Goal: Task Accomplishment & Management: Use online tool/utility

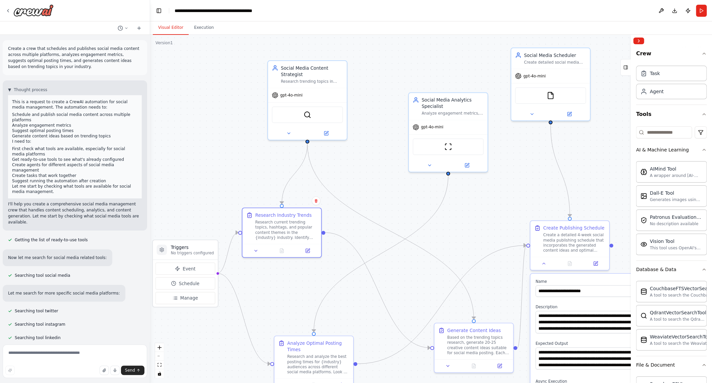
scroll to position [313, 0]
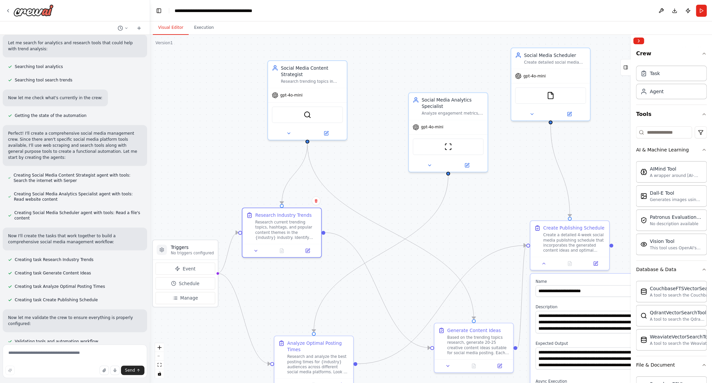
click at [67, 270] on span "Creating task Generate Content Ideas" at bounding box center [53, 272] width 76 height 5
click at [71, 257] on span "Creating task Research Industry Trends" at bounding box center [54, 259] width 79 height 5
drag, startPoint x: 83, startPoint y: 230, endPoint x: 7, endPoint y: 225, distance: 76.9
click at [7, 228] on div "Now I'll create the tasks that work together to build a comprehensive social me…" at bounding box center [75, 239] width 144 height 23
copy p "Now I'll create the tasks that work together to build a comprehensive social me…"
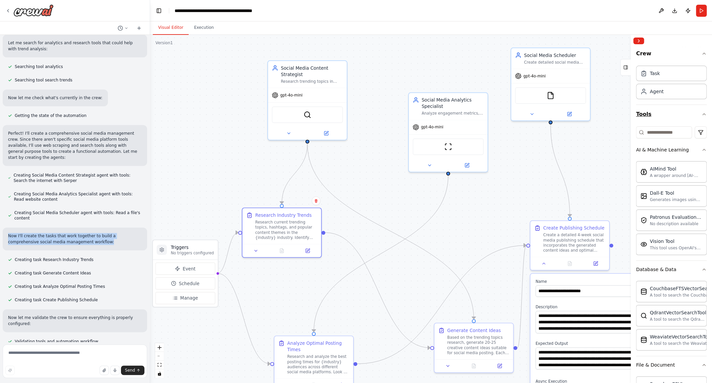
click at [696, 114] on button "Tools" at bounding box center [671, 114] width 71 height 19
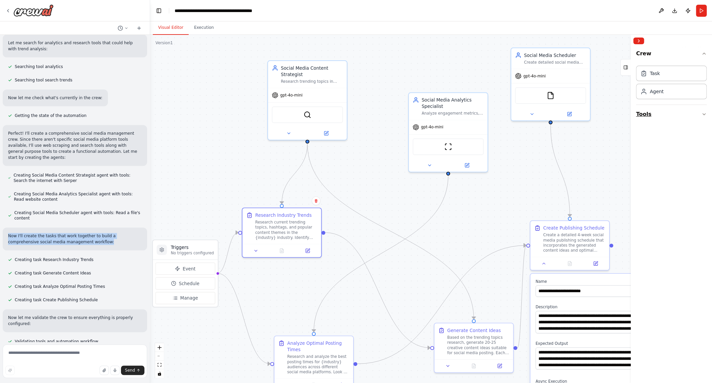
click at [696, 114] on button "Tools" at bounding box center [671, 114] width 71 height 19
click at [699, 113] on button "Tools" at bounding box center [671, 114] width 71 height 19
click at [703, 113] on icon "button" at bounding box center [703, 114] width 5 height 5
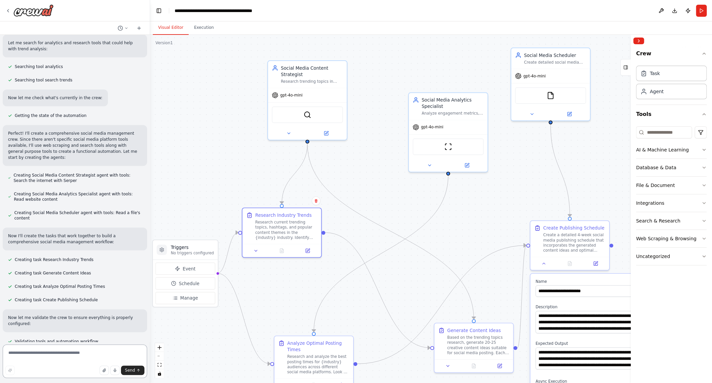
click at [90, 351] on textarea at bounding box center [75, 361] width 144 height 34
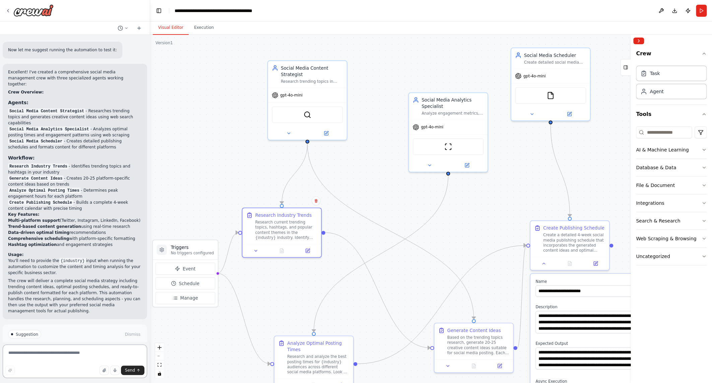
scroll to position [675, 0]
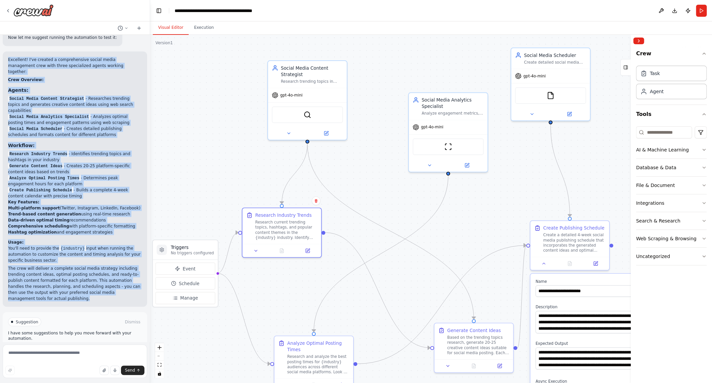
drag, startPoint x: 72, startPoint y: 277, endPoint x: 6, endPoint y: 46, distance: 239.9
click at [6, 51] on div "Excellent! I've created a comprehensive social media management crew with three…" at bounding box center [75, 178] width 144 height 255
copy div "Excellent! I've created a comprehensive social media management crew with three…"
click at [489, 301] on div ".deletable-edge-delete-btn { width: 20px; height: 20px; border: 0px solid #ffff…" at bounding box center [431, 209] width 562 height 348
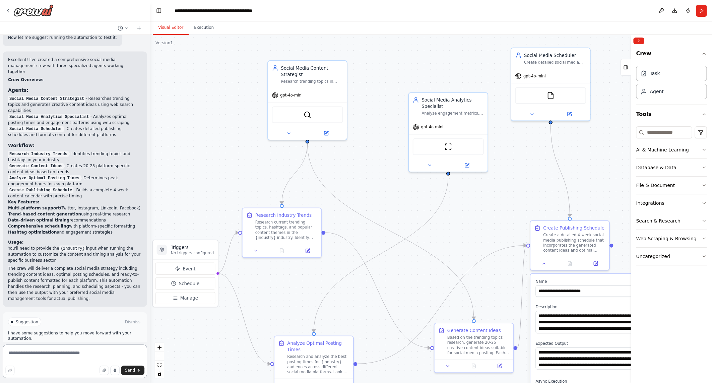
click at [62, 364] on textarea at bounding box center [75, 361] width 144 height 34
click at [82, 356] on textarea at bounding box center [75, 361] width 144 height 34
click at [94, 345] on button "Run Automation" at bounding box center [75, 350] width 134 height 11
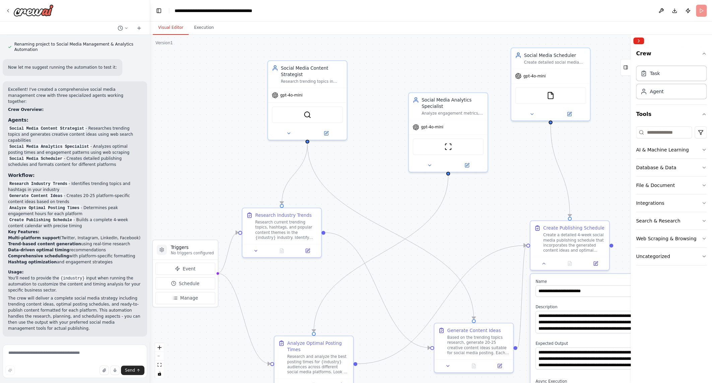
scroll to position [621, 0]
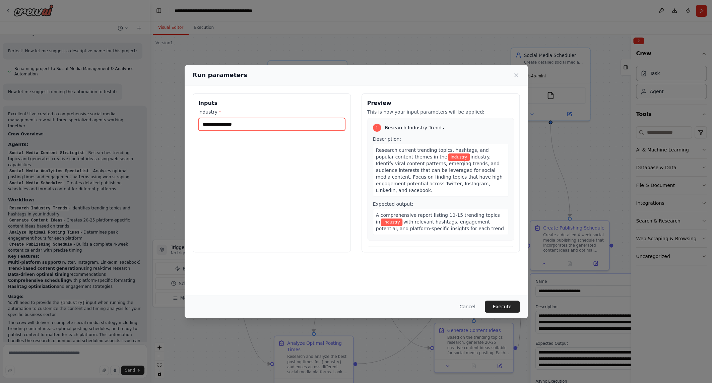
click at [255, 127] on input "industry *" at bounding box center [271, 124] width 147 height 13
click at [218, 121] on input "industry *" at bounding box center [271, 124] width 147 height 13
type input "*"
type input "*******"
click at [264, 224] on div "Inputs industry * *******" at bounding box center [272, 172] width 158 height 159
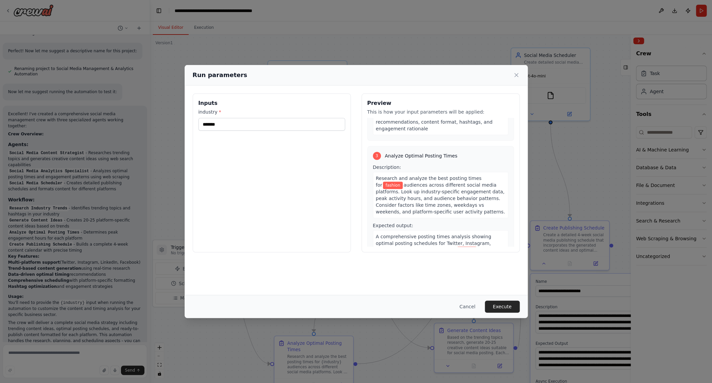
scroll to position [377, 0]
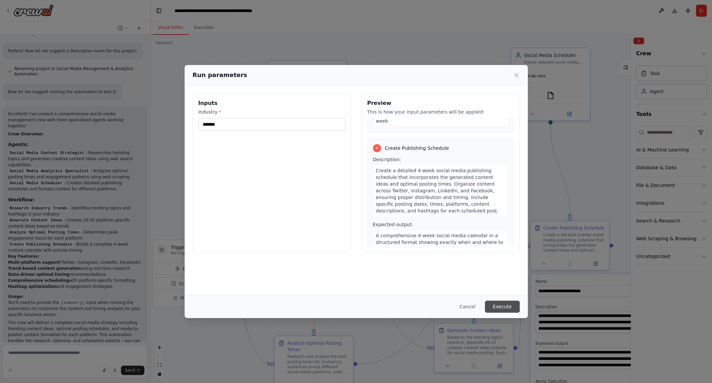
click at [503, 306] on button "Execute" at bounding box center [502, 307] width 35 height 12
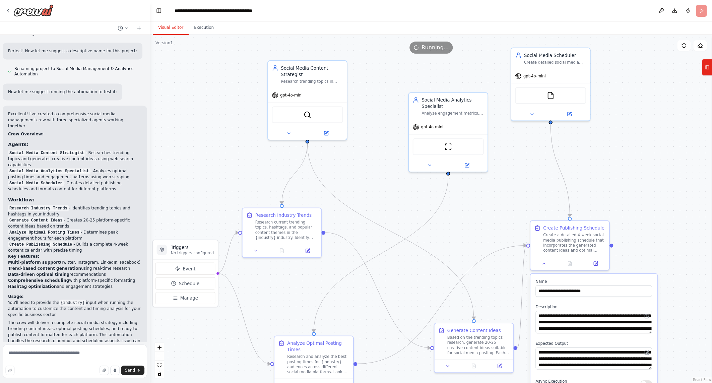
click at [164, 30] on button "Visual Editor" at bounding box center [171, 28] width 36 height 14
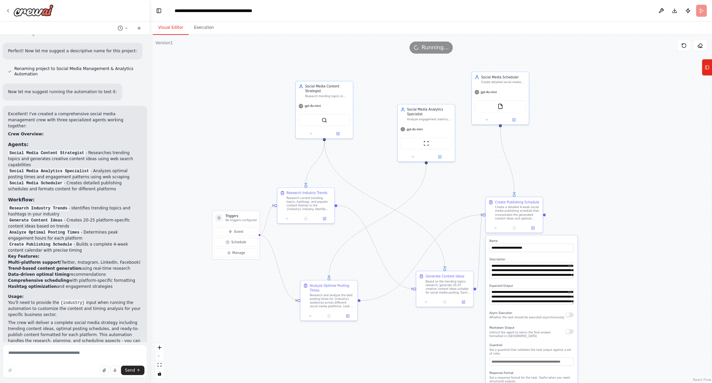
drag, startPoint x: 214, startPoint y: 179, endPoint x: 258, endPoint y: 168, distance: 45.9
click at [258, 168] on div ".deletable-edge-delete-btn { width: 20px; height: 20px; border: 0px solid #ffff…" at bounding box center [431, 209] width 562 height 348
click at [496, 230] on div at bounding box center [514, 226] width 57 height 9
click at [497, 227] on icon at bounding box center [496, 227] width 4 height 4
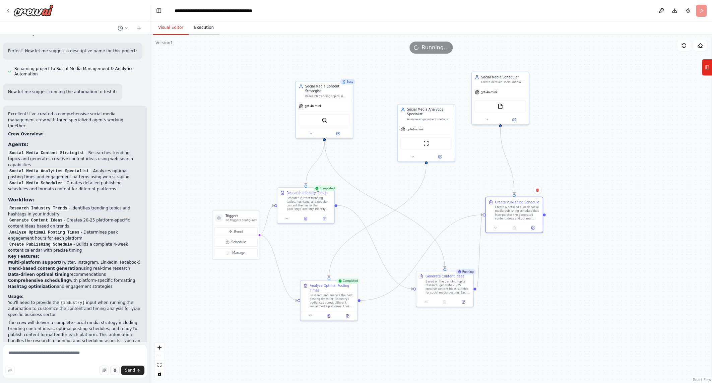
click at [189, 27] on button "Execution" at bounding box center [204, 28] width 30 height 14
click at [168, 31] on button "Visual Editor" at bounding box center [171, 28] width 36 height 14
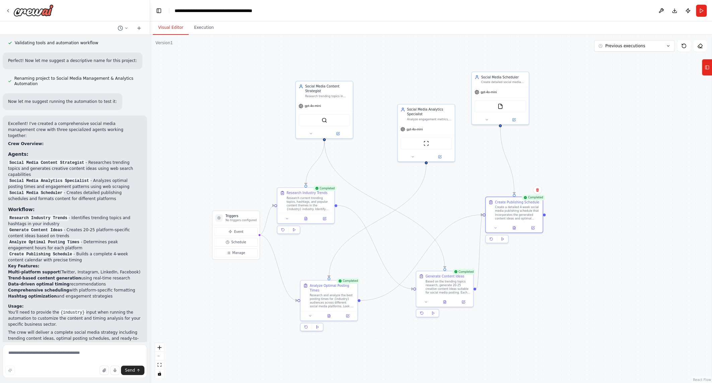
scroll to position [675, 0]
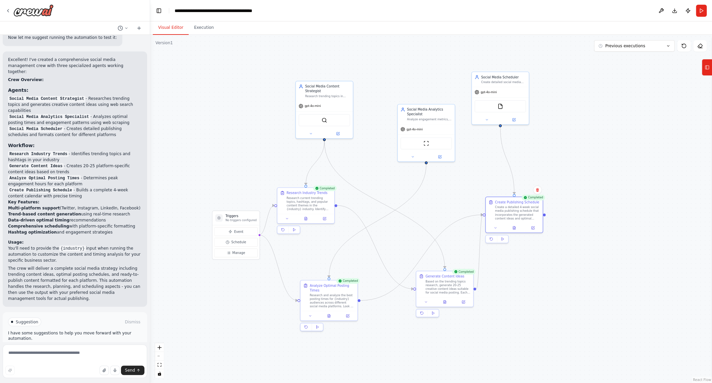
click at [114, 330] on p "I have some suggestions to help you move forward with your automation." at bounding box center [75, 335] width 134 height 11
drag, startPoint x: 82, startPoint y: 309, endPoint x: 123, endPoint y: 312, distance: 40.9
click at [123, 330] on p "I have some suggestions to help you move forward with your automation." at bounding box center [75, 335] width 134 height 11
click at [581, 309] on div ".deletable-edge-delete-btn { width: 20px; height: 20px; border: 0px solid #ffff…" at bounding box center [431, 209] width 562 height 348
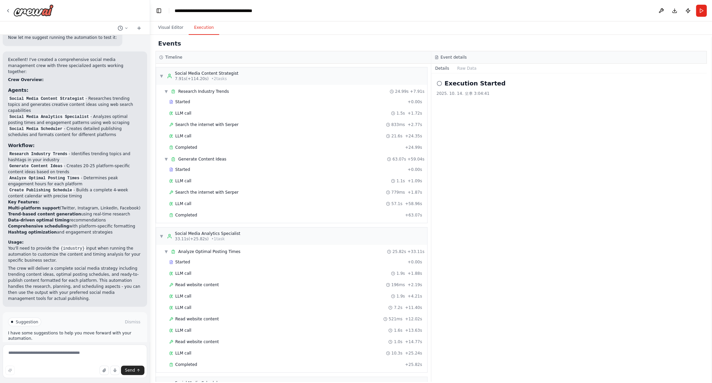
click at [197, 34] on button "Execution" at bounding box center [204, 28] width 30 height 14
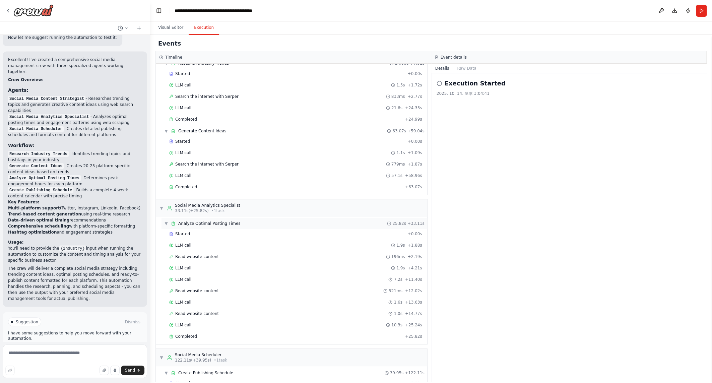
scroll to position [0, 0]
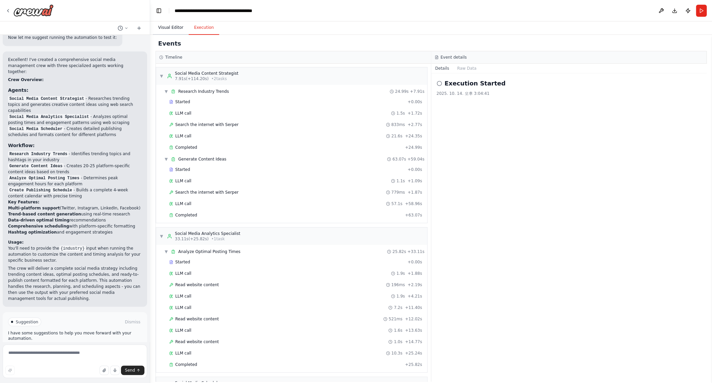
click at [167, 26] on button "Visual Editor" at bounding box center [171, 28] width 36 height 14
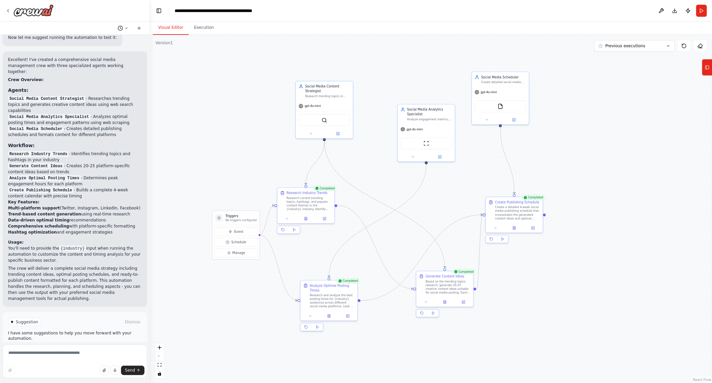
click at [127, 26] on icon at bounding box center [126, 28] width 4 height 4
click at [127, 26] on div at bounding box center [75, 191] width 150 height 383
click at [74, 51] on div "Excellent! I've created a comprehensive social media management crew with three…" at bounding box center [75, 178] width 144 height 255
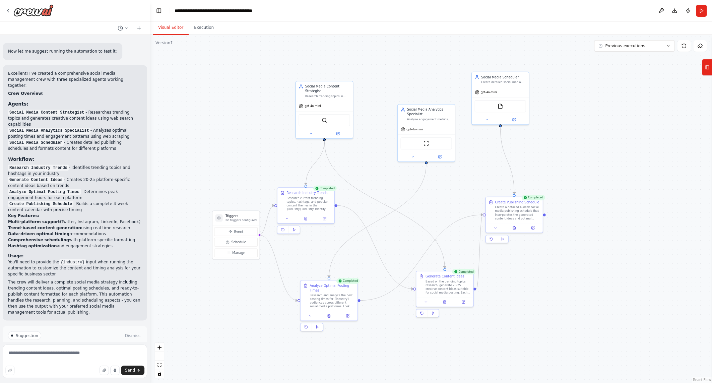
scroll to position [675, 0]
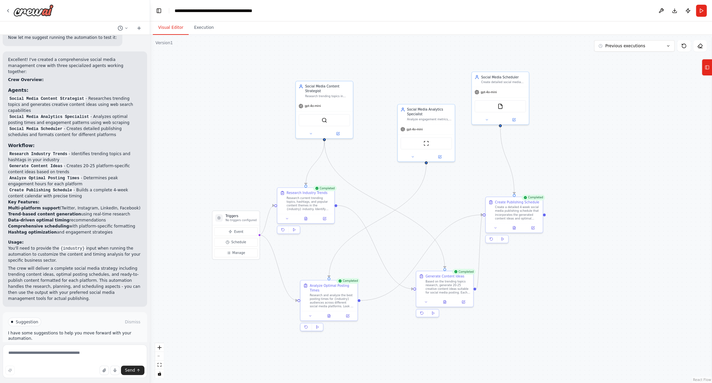
click at [88, 345] on button "Improve automation" at bounding box center [75, 350] width 134 height 11
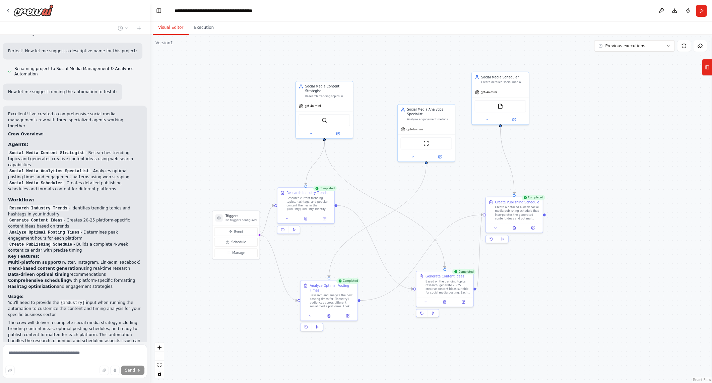
scroll to position [647, 0]
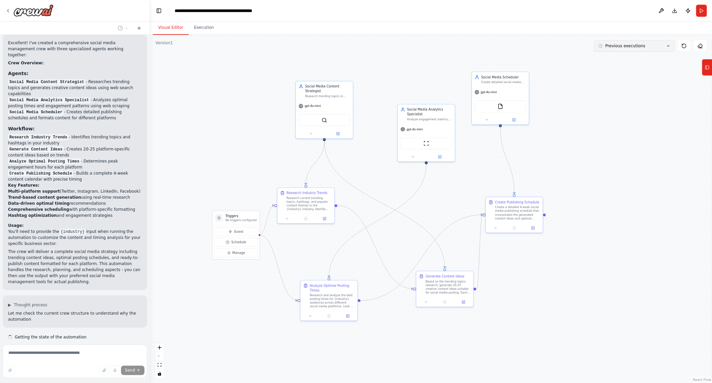
click at [670, 49] on button "Previous executions" at bounding box center [634, 45] width 80 height 11
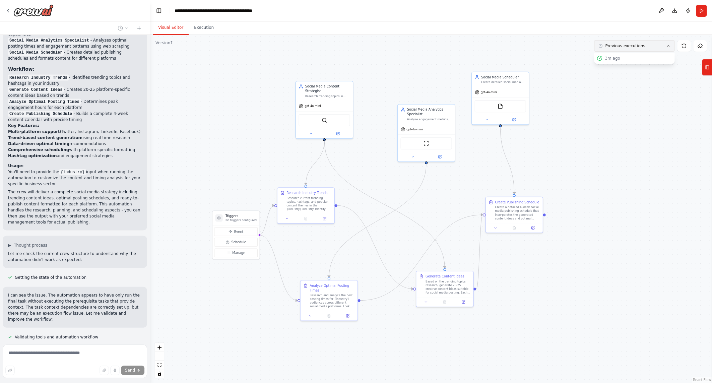
scroll to position [757, 0]
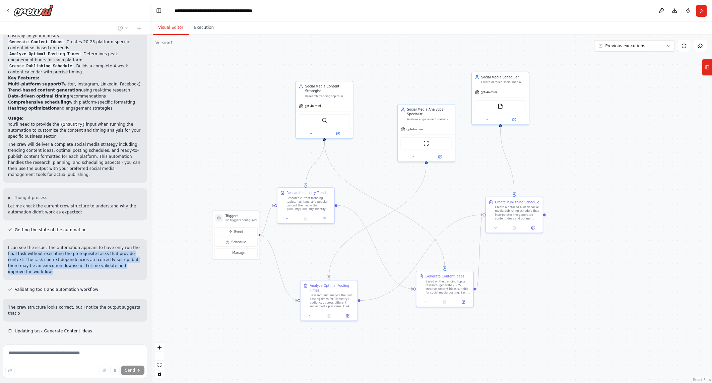
drag, startPoint x: 40, startPoint y: 291, endPoint x: 5, endPoint y: 230, distance: 69.9
click at [5, 239] on div "I can see the issue. The automation appears to have only run the final task wit…" at bounding box center [75, 259] width 144 height 41
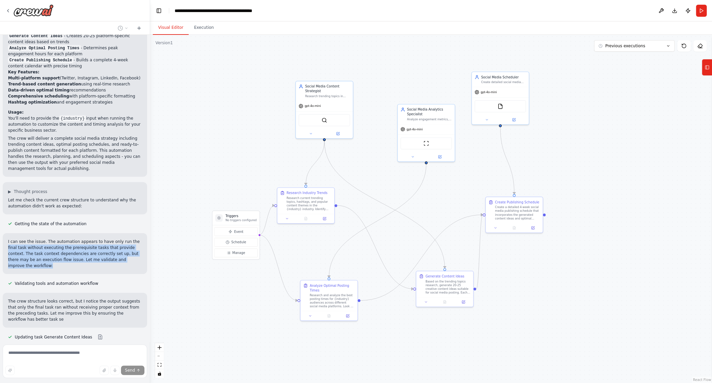
scroll to position [811, 0]
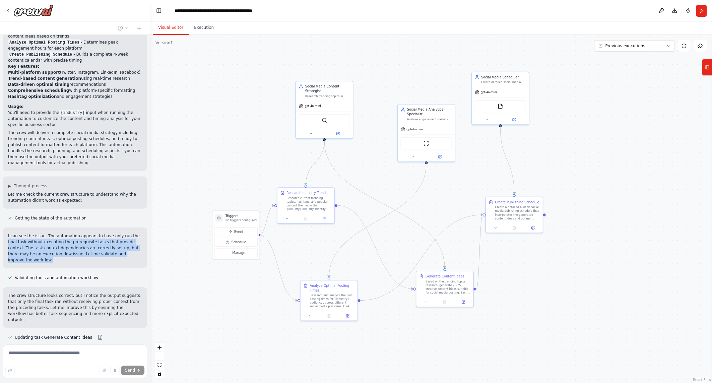
click at [36, 237] on p "I can see the issue. The automation appears to have only run the final task wit…" at bounding box center [75, 248] width 134 height 30
drag, startPoint x: 38, startPoint y: 236, endPoint x: 3, endPoint y: 209, distance: 43.4
click at [3, 227] on div "I can see the issue. The automation appears to have only run the final task wit…" at bounding box center [75, 247] width 144 height 41
copy p "I can see the issue. The automation appears to have only run the final task wit…"
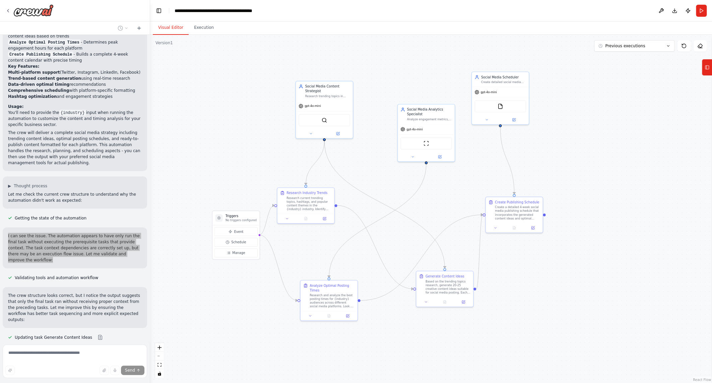
scroll to position [824, 0]
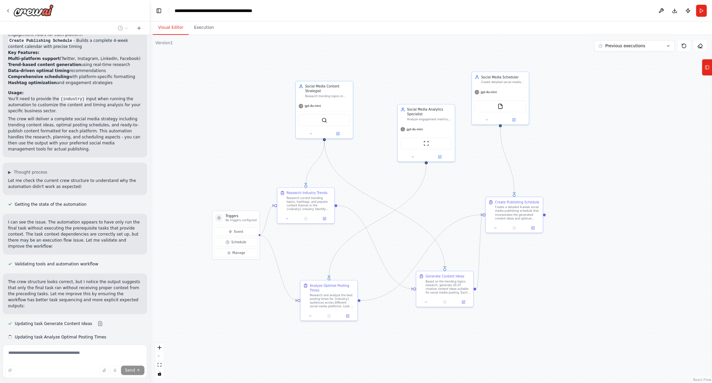
click at [104, 260] on div "Validating tools and automation workflow" at bounding box center [75, 264] width 144 height 8
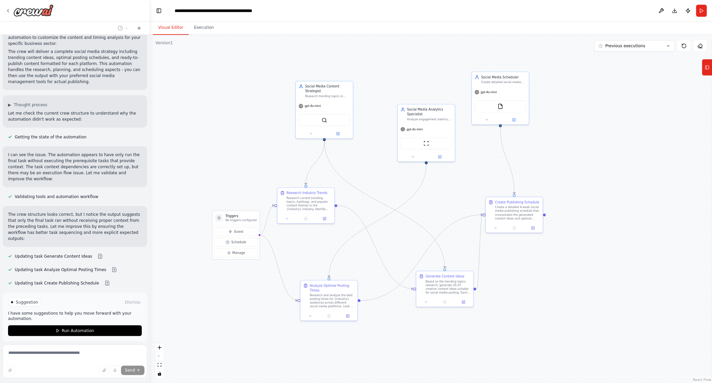
scroll to position [892, 0]
click at [92, 252] on div "Updating task Generate Content Ideas" at bounding box center [58, 256] width 110 height 8
click at [93, 253] on button at bounding box center [99, 255] width 13 height 5
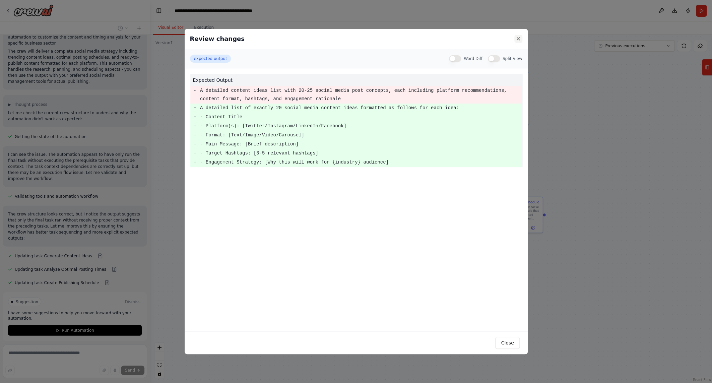
click at [518, 40] on button at bounding box center [518, 39] width 8 height 8
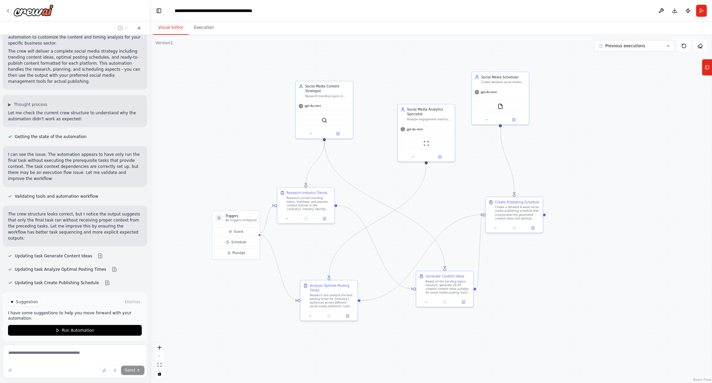
click at [617, 112] on div ".deletable-edge-delete-btn { width: 20px; height: 20px; border: 0px solid #ffff…" at bounding box center [431, 209] width 562 height 348
click at [215, 35] on div ".deletable-edge-delete-btn { width: 20px; height: 20px; border: 0px solid #ffff…" at bounding box center [431, 209] width 562 height 348
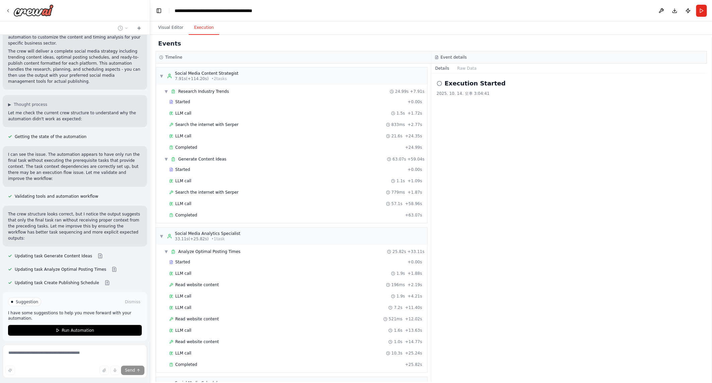
click at [201, 32] on button "Execution" at bounding box center [204, 28] width 30 height 14
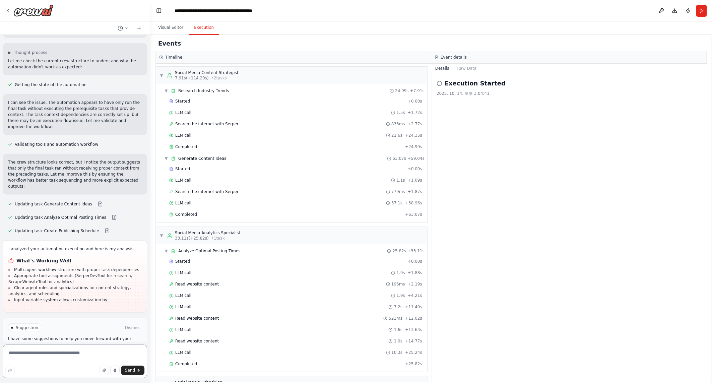
scroll to position [0, 0]
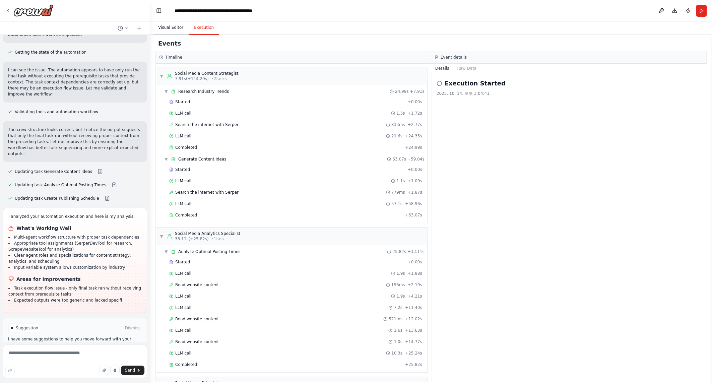
click at [173, 28] on button "Visual Editor" at bounding box center [171, 28] width 36 height 14
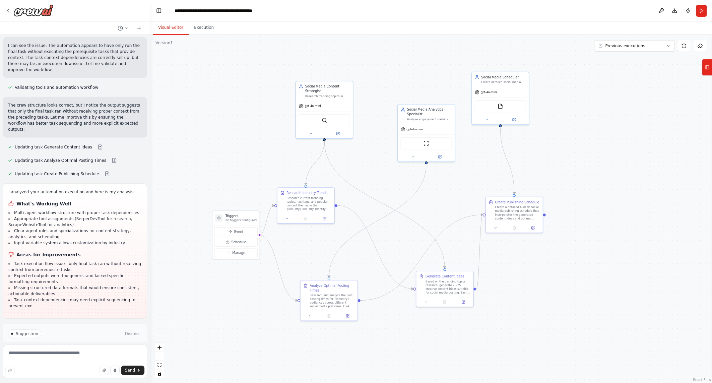
scroll to position [1007, 0]
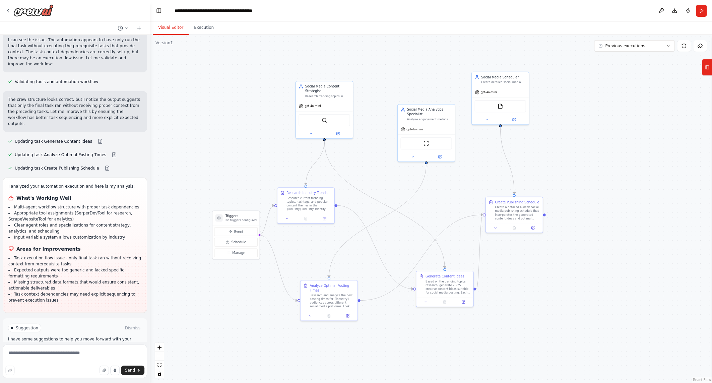
drag, startPoint x: 518, startPoint y: 24, endPoint x: 523, endPoint y: 16, distance: 9.4
click at [519, 23] on div "Visual Editor Execution" at bounding box center [431, 27] width 562 height 13
click at [523, 15] on header "**********" at bounding box center [431, 10] width 562 height 21
click at [659, 7] on button at bounding box center [661, 11] width 11 height 12
click at [663, 11] on div at bounding box center [661, 11] width 11 height 12
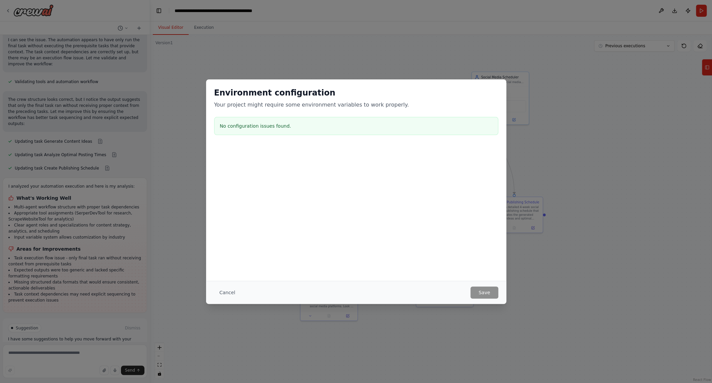
click at [495, 95] on h2 "Environment configuration" at bounding box center [356, 92] width 284 height 11
drag, startPoint x: 579, startPoint y: 143, endPoint x: 441, endPoint y: 204, distance: 151.5
click at [579, 143] on div "Environment configuration Your project might require some environment variables…" at bounding box center [356, 191] width 712 height 383
click at [221, 287] on button "Cancel" at bounding box center [227, 292] width 26 height 12
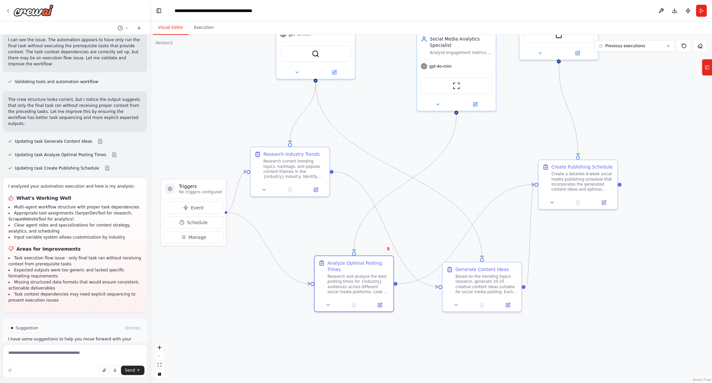
drag, startPoint x: 325, startPoint y: 291, endPoint x: 475, endPoint y: 195, distance: 178.4
click at [366, 260] on div "Analyze Optimal Posting Times Research and analyze the best posting times for {…" at bounding box center [358, 277] width 62 height 35
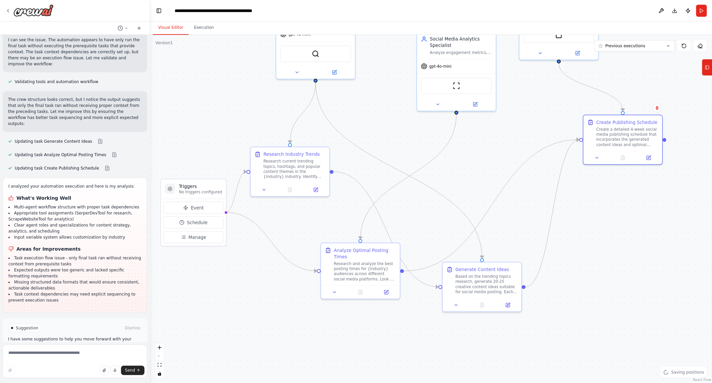
drag, startPoint x: 568, startPoint y: 184, endPoint x: 615, endPoint y: 201, distance: 50.5
click at [615, 138] on div "Create a detailed 4-week social media publishing schedule that incorporates the…" at bounding box center [627, 137] width 62 height 20
click at [622, 233] on div ".deletable-edge-delete-btn { width: 20px; height: 20px; border: 0px solid #ffff…" at bounding box center [431, 209] width 562 height 348
click at [605, 161] on div at bounding box center [629, 156] width 79 height 13
click at [603, 157] on icon at bounding box center [603, 156] width 5 height 5
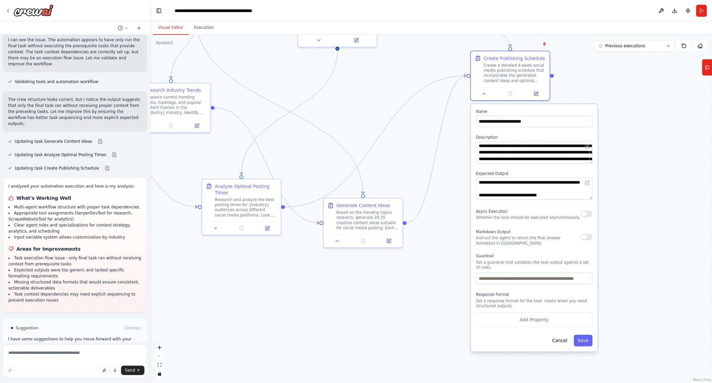
drag, startPoint x: 561, startPoint y: 360, endPoint x: 444, endPoint y: 296, distance: 133.1
click at [444, 296] on div ".deletable-edge-delete-btn { width: 20px; height: 20px; border: 0px solid #ffff…" at bounding box center [431, 209] width 562 height 348
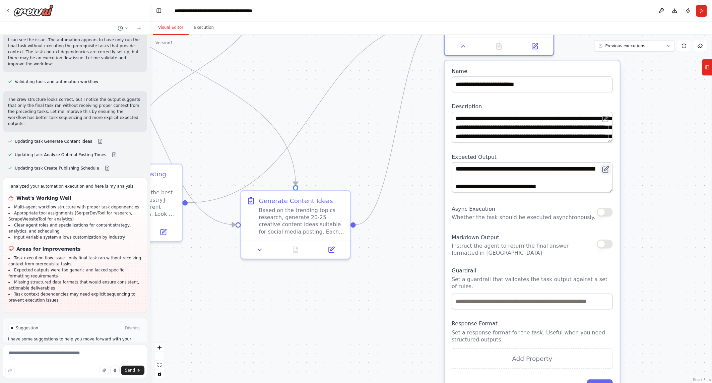
click at [606, 173] on button at bounding box center [605, 169] width 11 height 11
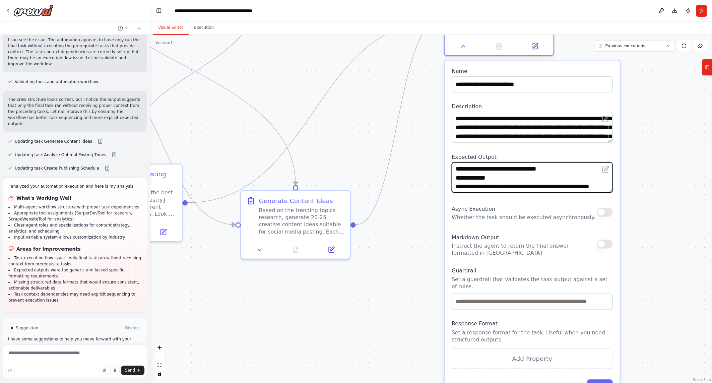
click at [606, 187] on textarea "**********" at bounding box center [532, 177] width 161 height 31
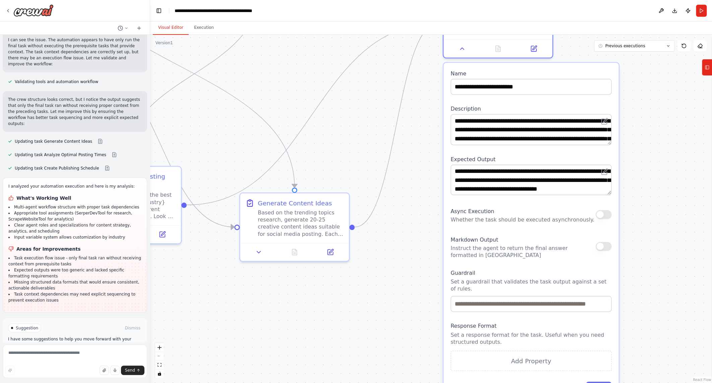
drag, startPoint x: 390, startPoint y: 303, endPoint x: 426, endPoint y: 277, distance: 44.2
click at [393, 301] on div ".deletable-edge-delete-btn { width: 20px; height: 20px; border: 0px solid #ffff…" at bounding box center [431, 209] width 562 height 348
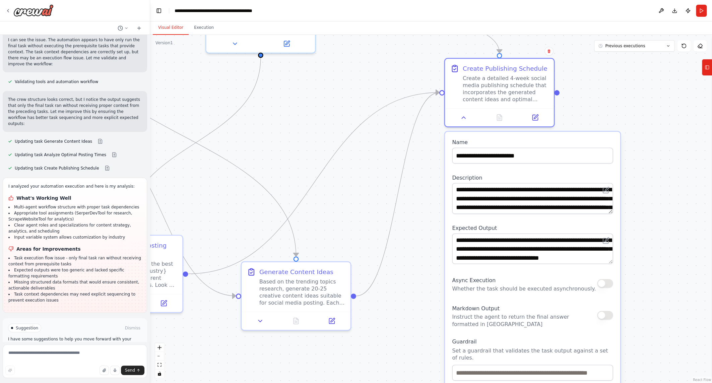
drag, startPoint x: 441, startPoint y: 183, endPoint x: 425, endPoint y: 257, distance: 76.2
click at [423, 295] on div ".deletable-edge-delete-btn { width: 20px; height: 20px; border: 0px solid #ffff…" at bounding box center [431, 209] width 562 height 348
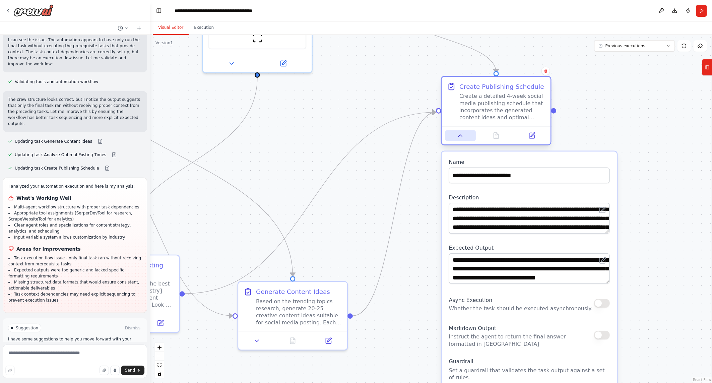
click at [464, 136] on icon at bounding box center [460, 135] width 7 height 7
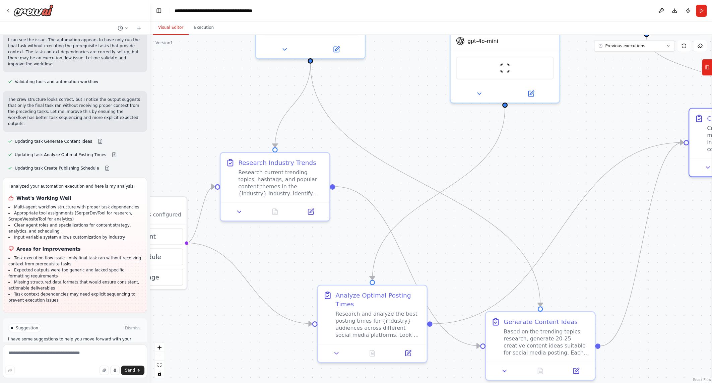
drag, startPoint x: 423, startPoint y: 290, endPoint x: 645, endPoint y: 294, distance: 222.5
click at [669, 314] on div ".deletable-edge-delete-btn { width: 20px; height: 20px; border: 0px solid #ffff…" at bounding box center [431, 209] width 562 height 348
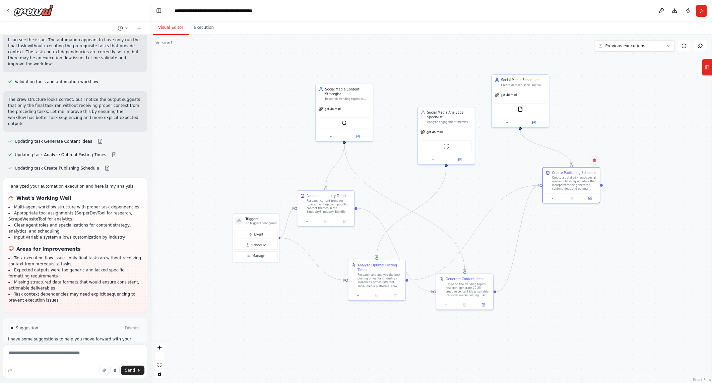
drag, startPoint x: 383, startPoint y: 229, endPoint x: 374, endPoint y: 219, distance: 13.3
click at [374, 219] on div ".deletable-edge-delete-btn { width: 20px; height: 20px; border: 0px solid #ffff…" at bounding box center [431, 209] width 562 height 348
click at [51, 364] on textarea at bounding box center [75, 361] width 144 height 34
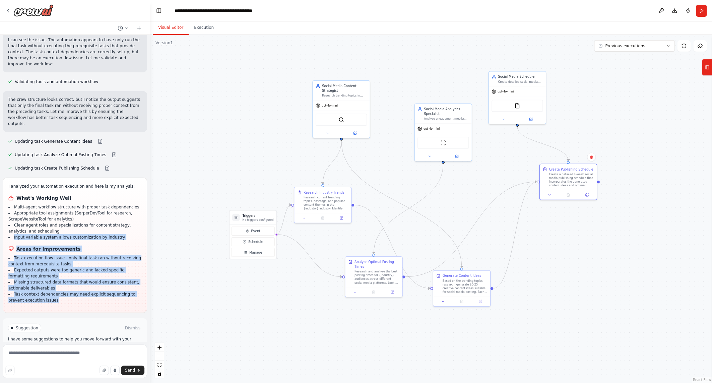
drag, startPoint x: 80, startPoint y: 203, endPoint x: 105, endPoint y: 270, distance: 72.1
click at [105, 270] on div "I analyzed your automation execution and here is my analysis: What's Working We…" at bounding box center [74, 243] width 133 height 120
click at [111, 267] on li "Expected outputs were too generic and lacked specific formatting requirements" at bounding box center [74, 273] width 133 height 12
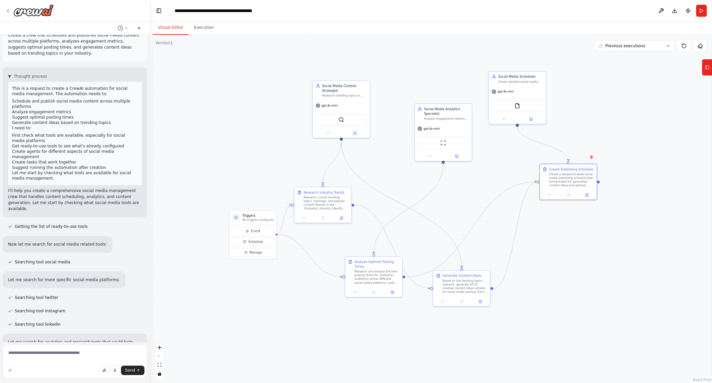
scroll to position [0, 0]
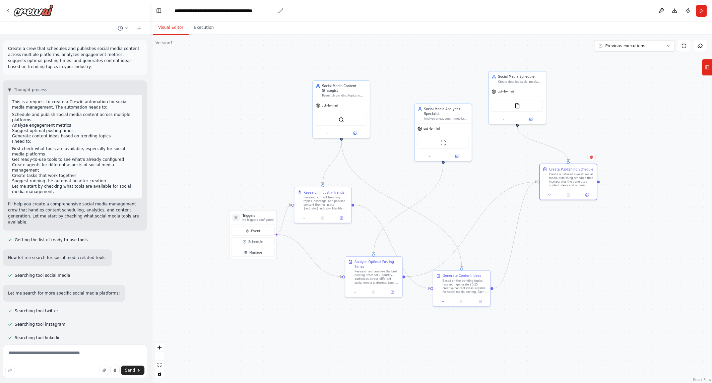
click at [211, 11] on div "**********" at bounding box center [225, 10] width 101 height 7
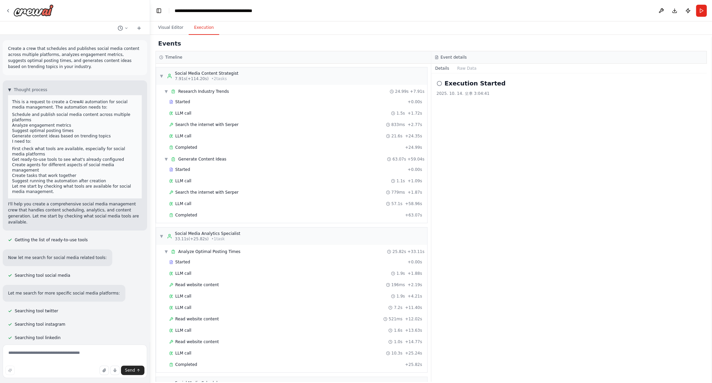
click at [202, 28] on button "Execution" at bounding box center [204, 28] width 30 height 14
click at [461, 81] on h2 "Execution Started" at bounding box center [475, 83] width 61 height 9
click at [467, 71] on button "Raw Data" at bounding box center [466, 68] width 27 height 9
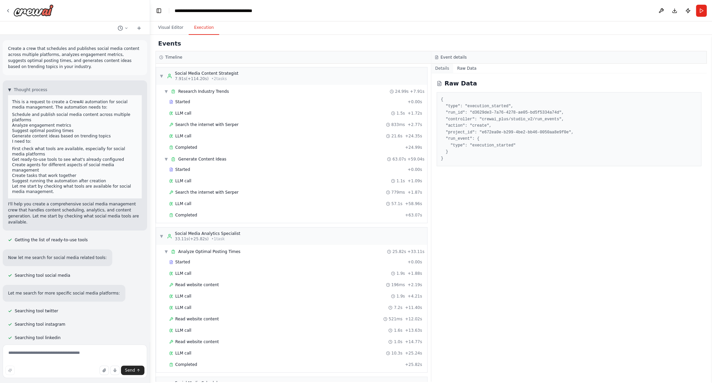
click at [445, 67] on button "Details" at bounding box center [442, 68] width 22 height 9
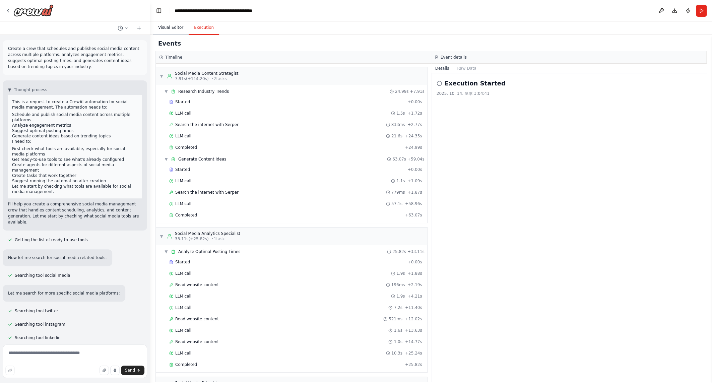
click at [182, 34] on button "Visual Editor" at bounding box center [171, 28] width 36 height 14
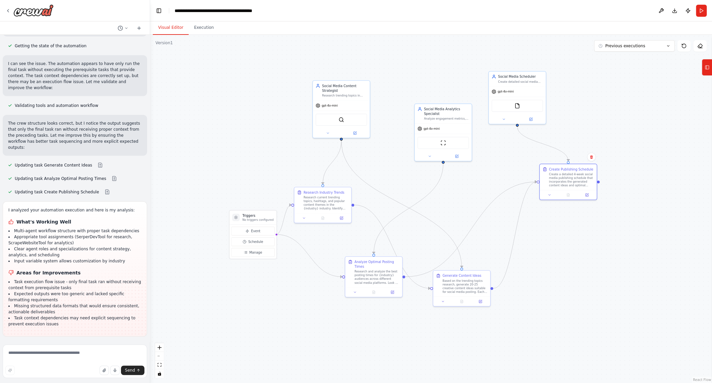
scroll to position [1007, 0]
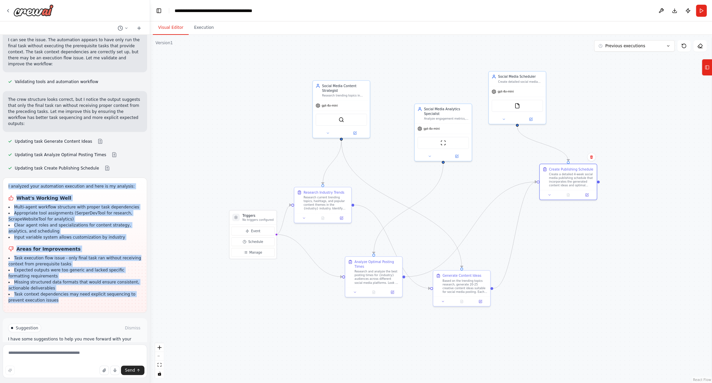
drag, startPoint x: 126, startPoint y: 268, endPoint x: 3, endPoint y: 158, distance: 164.9
click at [3, 178] on div "I analyzed your automation execution and here is my analysis: What's Working We…" at bounding box center [75, 245] width 144 height 135
copy div "I analyzed your automation execution and here is my analysis: What's Working We…"
click at [257, 230] on span "Event" at bounding box center [255, 231] width 9 height 5
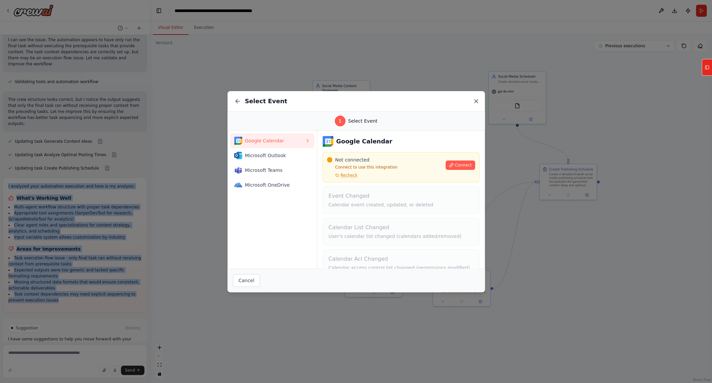
click at [473, 100] on icon at bounding box center [476, 101] width 7 height 7
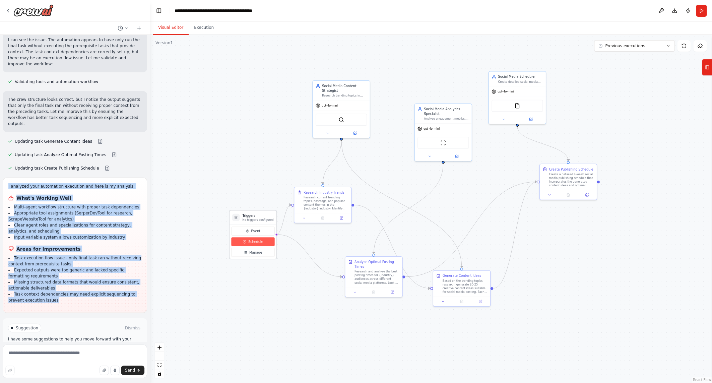
click at [258, 239] on span "Schedule" at bounding box center [255, 241] width 15 height 5
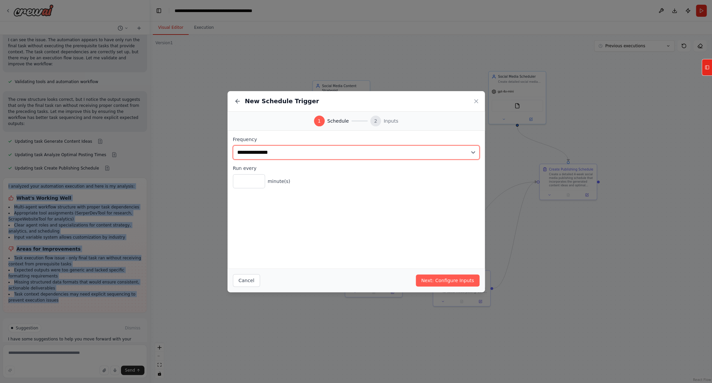
click at [448, 154] on select "**********" at bounding box center [356, 152] width 247 height 14
click at [447, 152] on select "**********" at bounding box center [356, 152] width 247 height 14
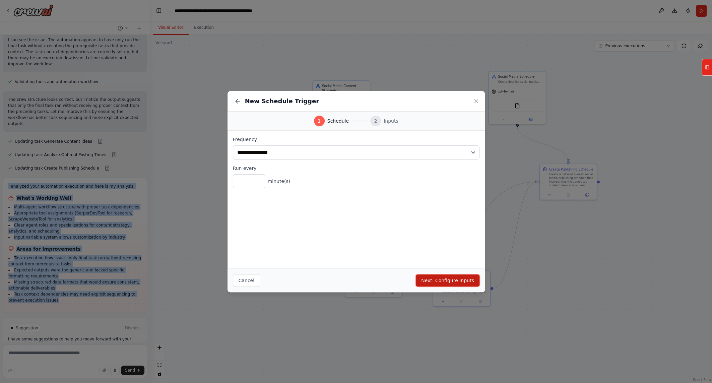
click at [461, 279] on button "Next: Configure Inputs" at bounding box center [448, 280] width 64 height 12
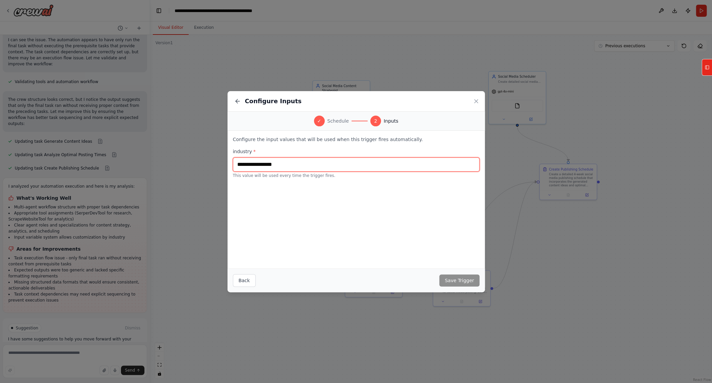
click at [379, 161] on input "text" at bounding box center [356, 164] width 247 height 14
type input "*******"
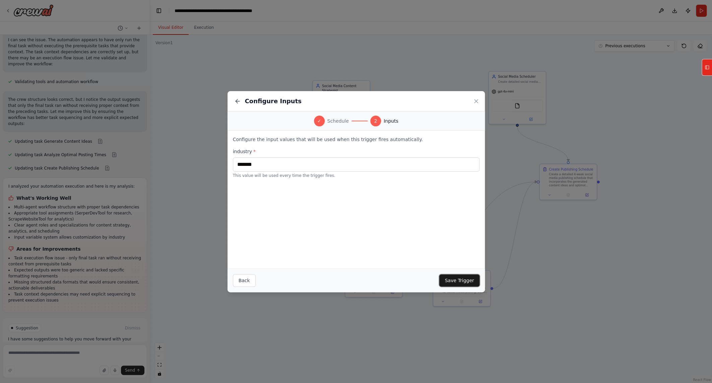
click at [457, 278] on button "Save Trigger" at bounding box center [459, 280] width 40 height 12
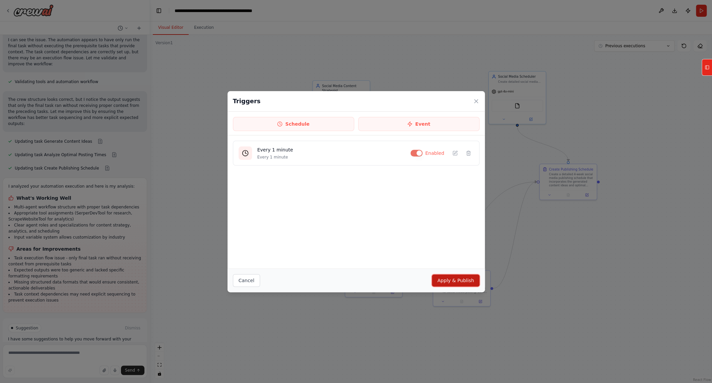
click at [462, 282] on button "Apply & Publish" at bounding box center [455, 280] width 47 height 12
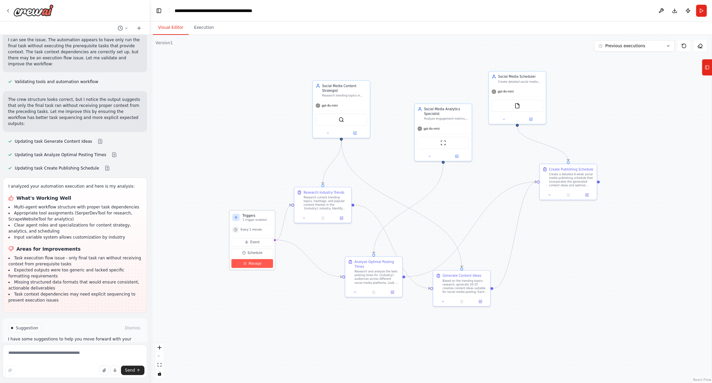
click at [266, 262] on button "Manage" at bounding box center [252, 263] width 42 height 9
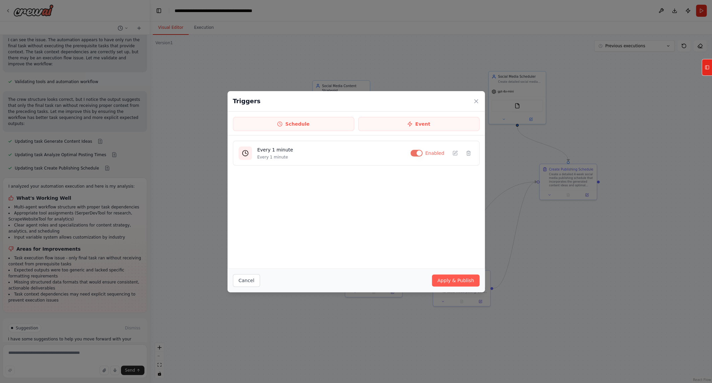
click at [481, 97] on div "Triggers" at bounding box center [356, 101] width 257 height 20
click at [478, 99] on icon at bounding box center [476, 101] width 7 height 7
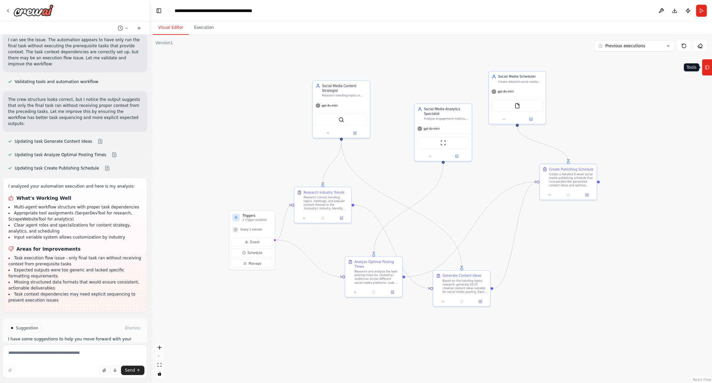
click at [707, 73] on button "Tools" at bounding box center [707, 67] width 10 height 17
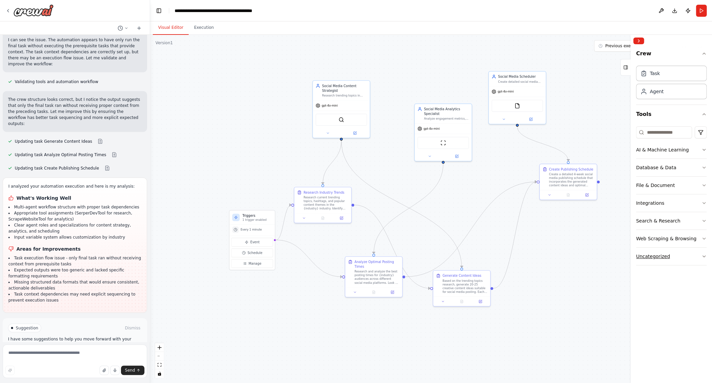
click at [648, 253] on div "Uncategorized" at bounding box center [653, 256] width 34 height 7
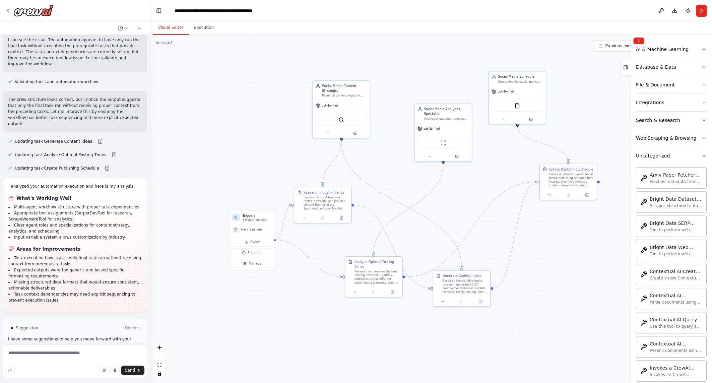
scroll to position [24, 0]
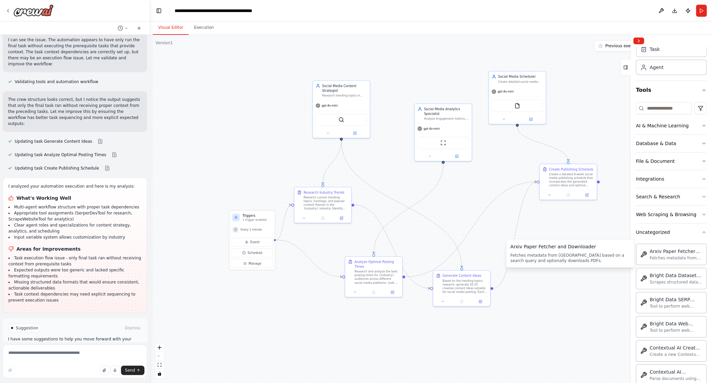
click at [686, 237] on button "Uncategorized" at bounding box center [671, 231] width 71 height 17
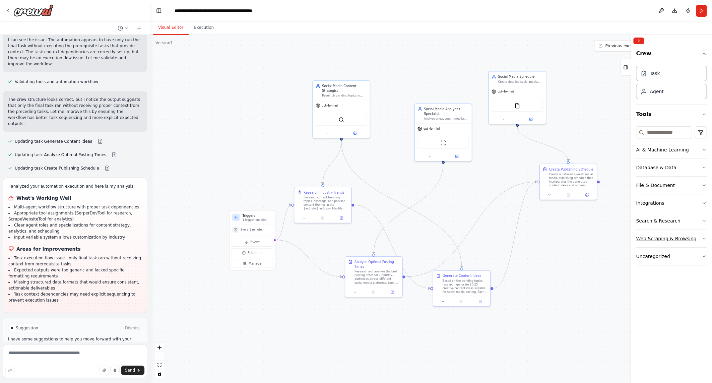
click at [687, 242] on button "Web Scraping & Browsing" at bounding box center [671, 238] width 71 height 17
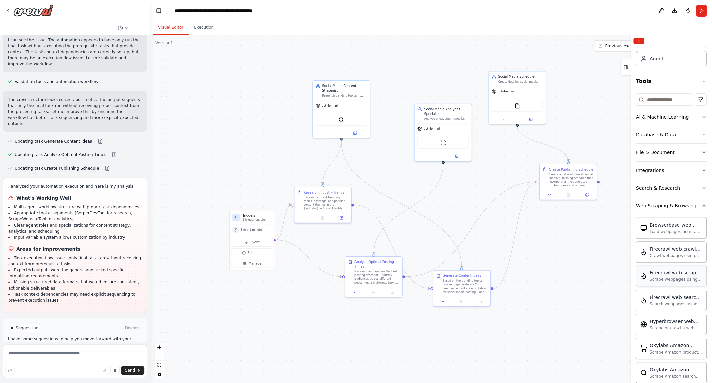
scroll to position [24, 0]
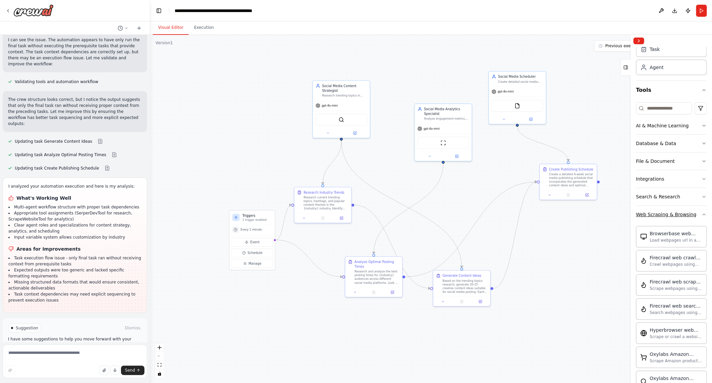
click at [668, 211] on div "Web Scraping & Browsing" at bounding box center [666, 214] width 60 height 7
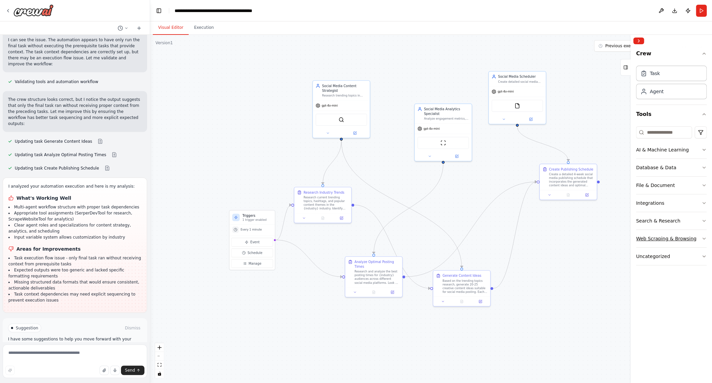
click at [661, 238] on div "Web Scraping & Browsing" at bounding box center [666, 238] width 60 height 7
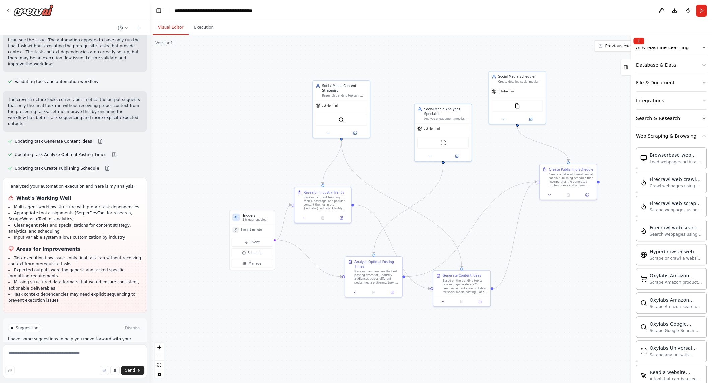
scroll to position [24, 0]
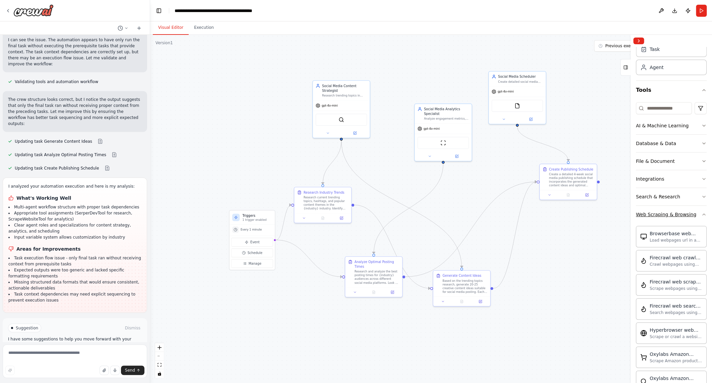
click at [684, 215] on div "Web Scraping & Browsing" at bounding box center [666, 214] width 60 height 7
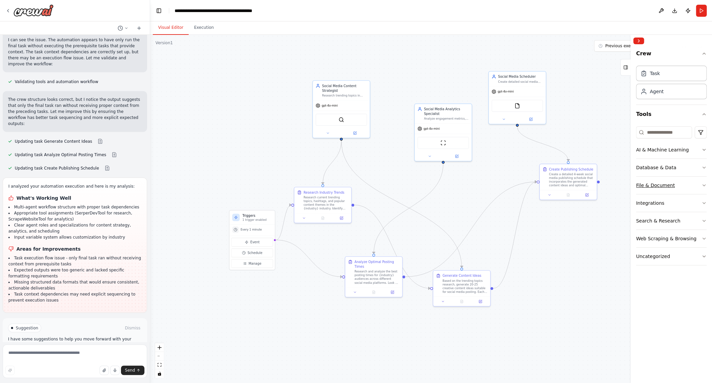
click at [661, 185] on div "File & Document" at bounding box center [655, 185] width 39 height 7
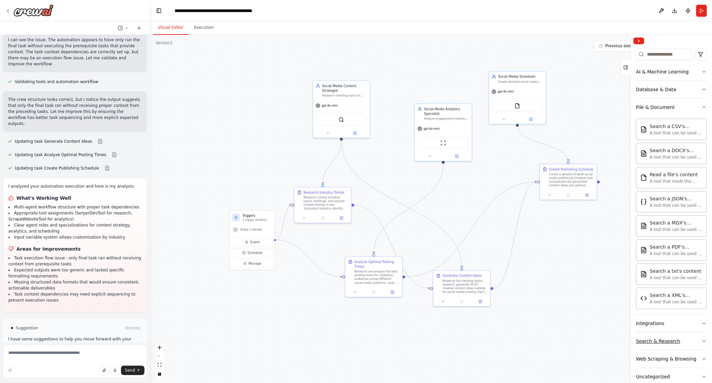
scroll to position [90, 0]
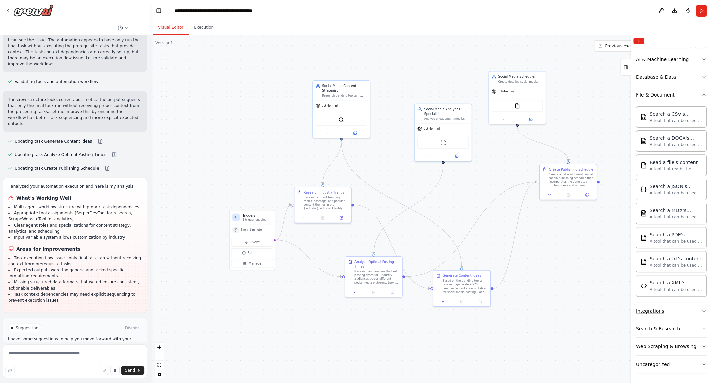
click at [657, 303] on button "Integrations" at bounding box center [671, 310] width 71 height 17
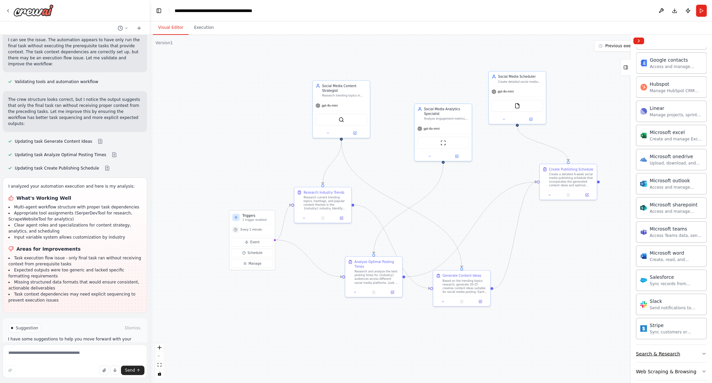
scroll to position [505, 0]
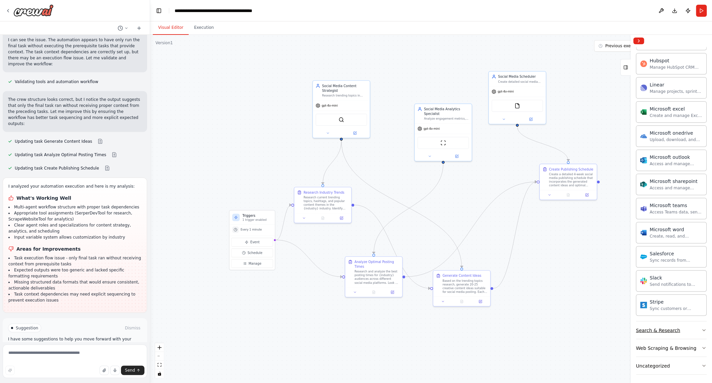
click at [659, 331] on button "Search & Research" at bounding box center [671, 329] width 71 height 17
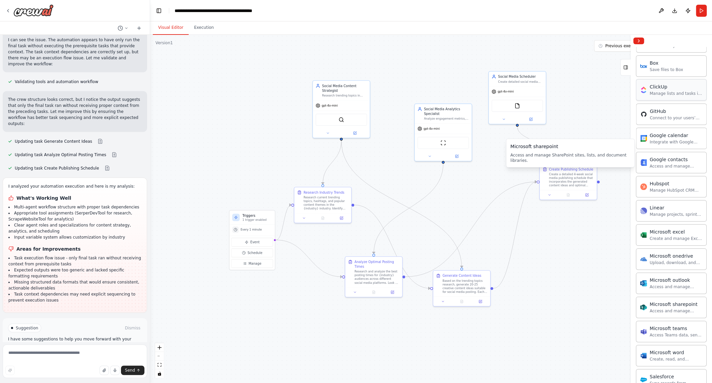
scroll to position [378, 0]
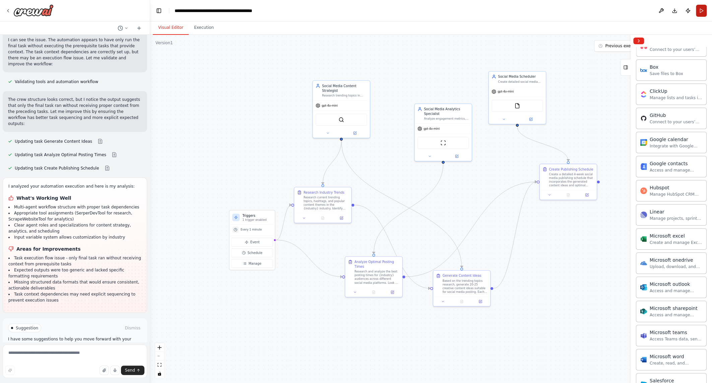
click at [700, 13] on button "Run" at bounding box center [701, 11] width 11 height 12
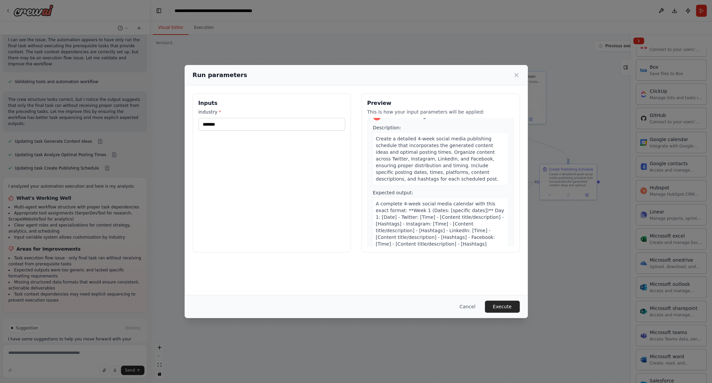
scroll to position [484, 0]
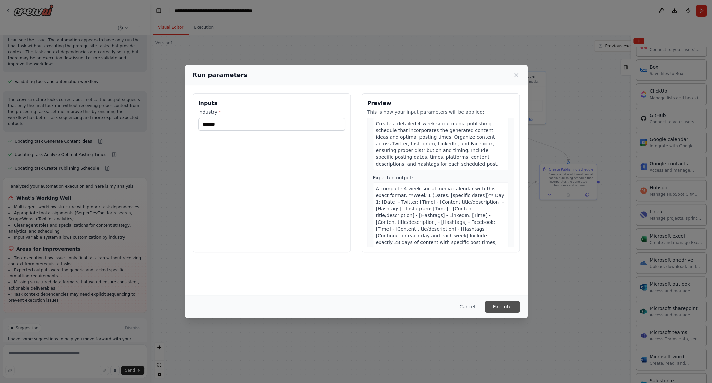
click at [512, 304] on button "Execute" at bounding box center [502, 307] width 35 height 12
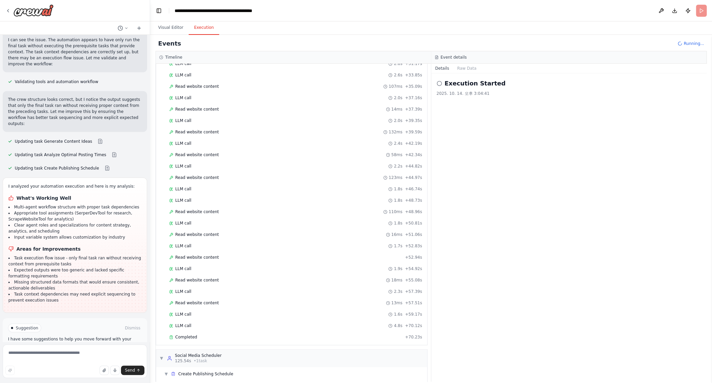
scroll to position [473, 0]
click at [251, 46] on div "Events" at bounding box center [430, 43] width 551 height 15
click at [175, 27] on button "Visual Editor" at bounding box center [171, 28] width 36 height 14
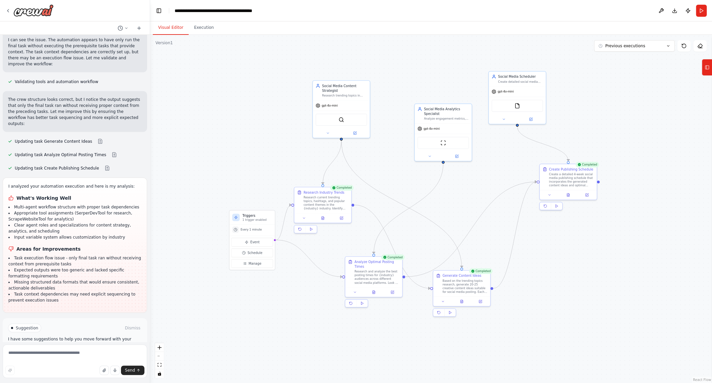
click at [468, 203] on div ".deletable-edge-delete-btn { width: 20px; height: 20px; border: 0px solid #ffff…" at bounding box center [431, 209] width 562 height 348
click at [183, 309] on div ".deletable-edge-delete-btn { width: 20px; height: 20px; border: 0px solid #ffff…" at bounding box center [431, 209] width 562 height 348
click at [314, 230] on button at bounding box center [311, 229] width 11 height 7
click at [337, 213] on div at bounding box center [322, 216] width 57 height 9
click at [336, 205] on div "Research current trending topics, hashtags, and popular content themes in the {…" at bounding box center [326, 202] width 45 height 15
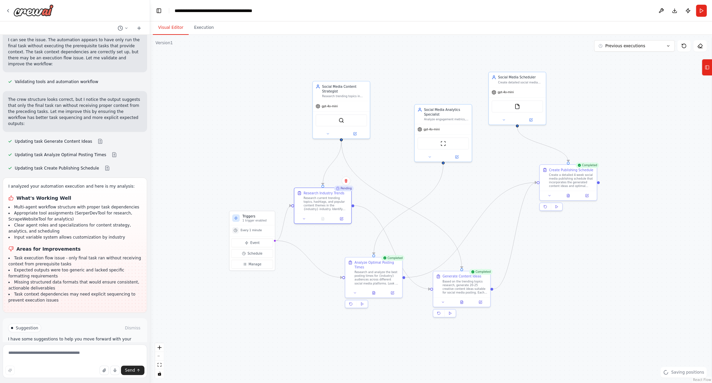
click at [507, 224] on div ".deletable-edge-delete-btn { width: 20px; height: 20px; border: 0px solid #ffff…" at bounding box center [431, 209] width 562 height 348
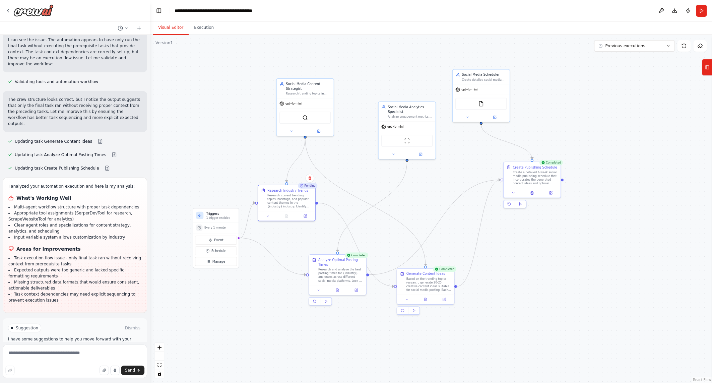
drag, startPoint x: 506, startPoint y: 224, endPoint x: 469, endPoint y: 220, distance: 37.4
click at [469, 220] on div ".deletable-edge-delete-btn { width: 20px; height: 20px; border: 0px solid #ffff…" at bounding box center [431, 209] width 562 height 348
click at [300, 122] on div "SerperDevTool" at bounding box center [304, 117] width 51 height 12
click at [305, 117] on img at bounding box center [305, 117] width 6 height 6
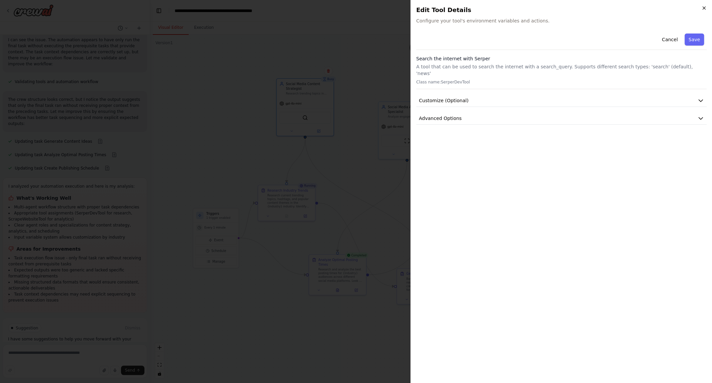
click at [705, 6] on icon "button" at bounding box center [703, 7] width 5 height 5
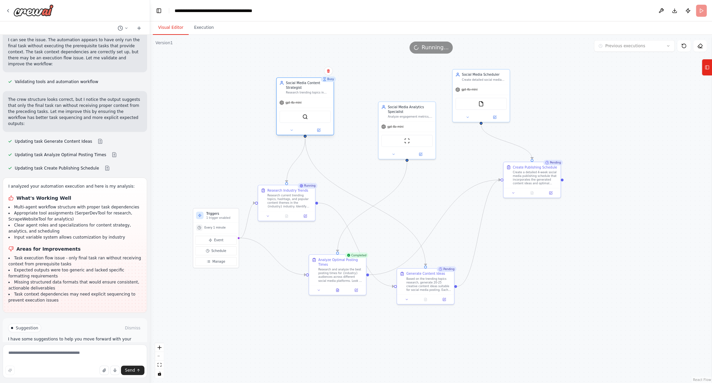
click at [295, 133] on div at bounding box center [304, 130] width 57 height 9
click at [292, 132] on button at bounding box center [291, 130] width 26 height 6
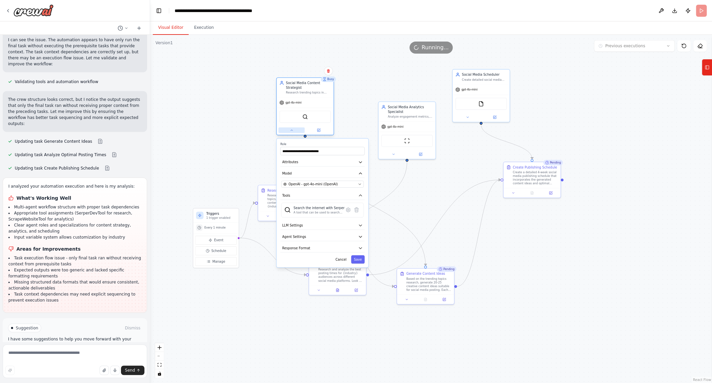
click at [292, 131] on icon at bounding box center [292, 130] width 4 height 4
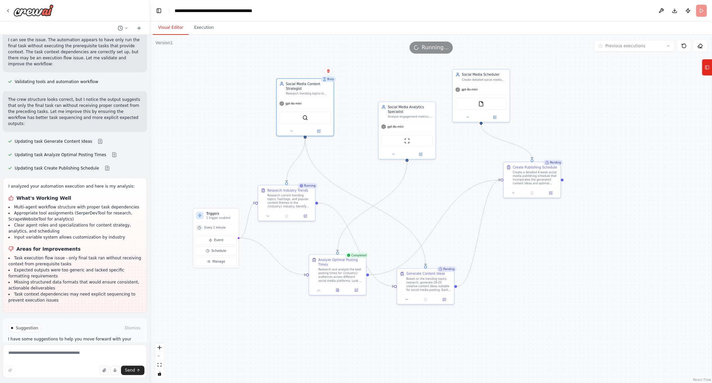
click at [250, 148] on div ".deletable-edge-delete-btn { width: 20px; height: 20px; border: 0px solid #ffff…" at bounding box center [431, 209] width 562 height 348
click at [702, 48] on icon at bounding box center [699, 45] width 5 height 5
click at [702, 48] on icon at bounding box center [700, 48] width 3 height 0
click at [700, 44] on icon at bounding box center [700, 46] width 4 height 4
click at [683, 46] on icon at bounding box center [683, 45] width 5 height 5
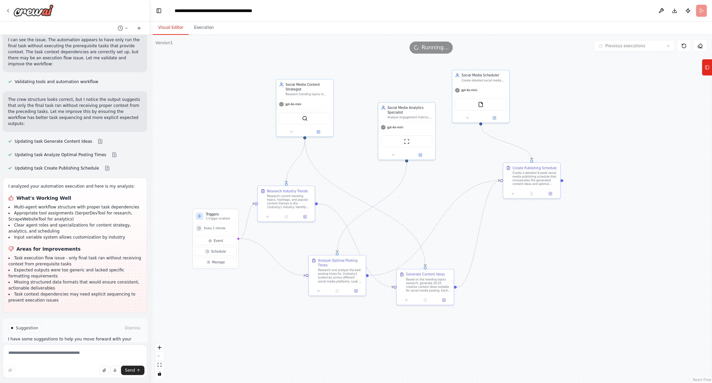
click at [659, 75] on div ".deletable-edge-delete-btn { width: 20px; height: 20px; border: 0px solid #ffff…" at bounding box center [431, 209] width 562 height 348
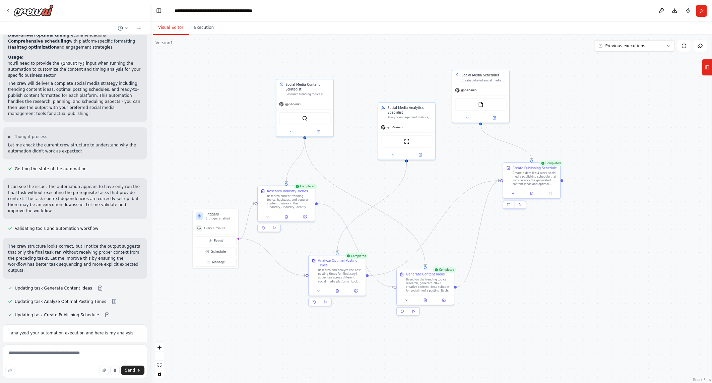
scroll to position [1007, 0]
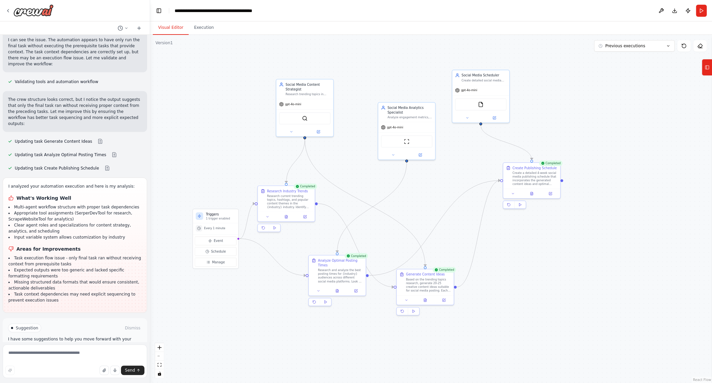
click at [705, 63] on icon at bounding box center [707, 67] width 5 height 11
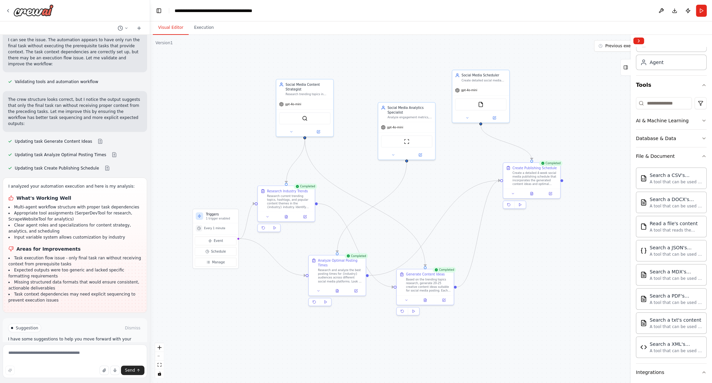
scroll to position [0, 0]
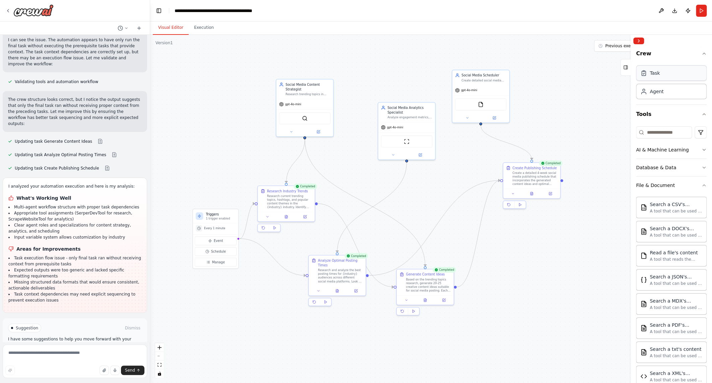
click at [686, 72] on div "Task" at bounding box center [671, 72] width 71 height 15
drag, startPoint x: 605, startPoint y: 113, endPoint x: 582, endPoint y: 115, distance: 23.2
click at [579, 110] on div "gpt-4o-mini" at bounding box center [582, 108] width 57 height 10
click at [599, 106] on div "Goal of the agent" at bounding box center [595, 107] width 45 height 4
click at [598, 107] on div "Goal of the agent" at bounding box center [595, 107] width 45 height 4
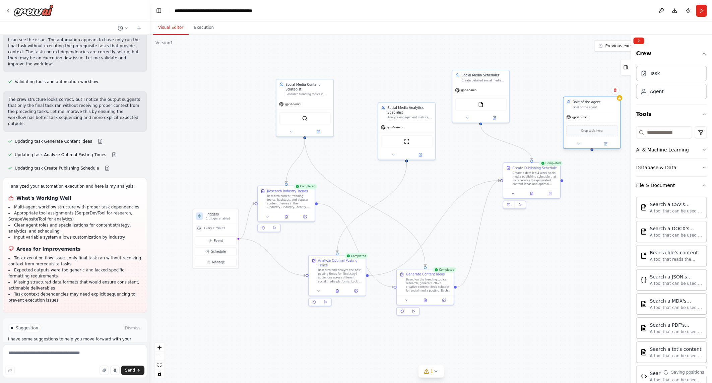
click at [597, 107] on div "Goal of the agent" at bounding box center [595, 107] width 45 height 4
click at [610, 135] on div "Drop tools here" at bounding box center [591, 130] width 51 height 11
click at [609, 144] on button at bounding box center [605, 144] width 26 height 6
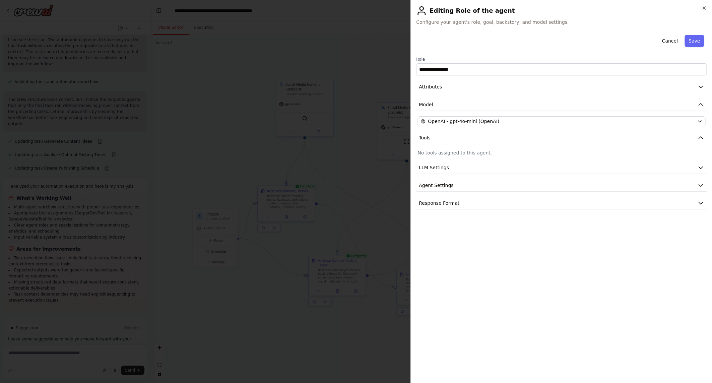
drag, startPoint x: 621, startPoint y: 77, endPoint x: 625, endPoint y: 65, distance: 12.9
click at [621, 76] on div "**********" at bounding box center [561, 120] width 291 height 177
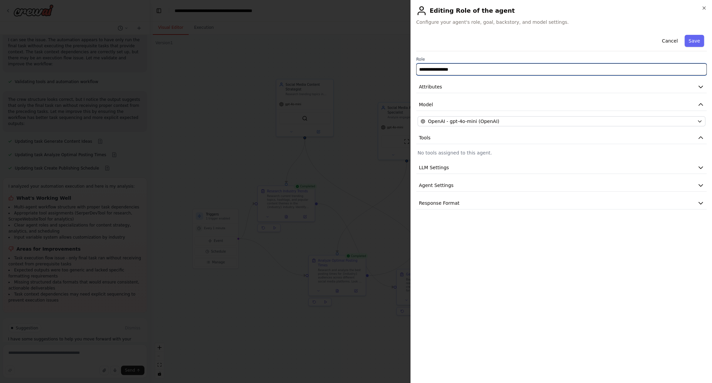
click at [625, 65] on input "**********" at bounding box center [561, 69] width 291 height 12
click at [622, 73] on input "**********" at bounding box center [561, 69] width 291 height 12
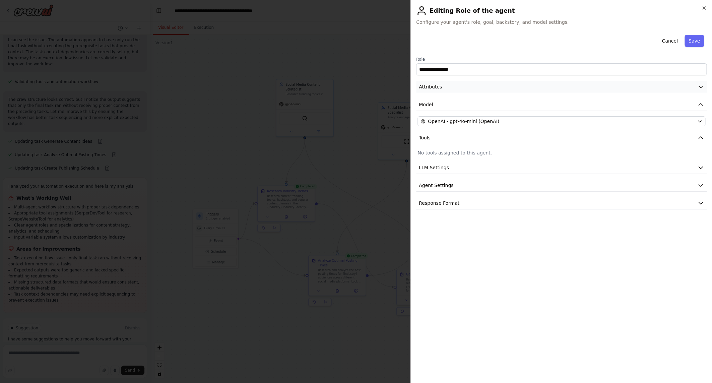
click at [620, 84] on button "Attributes" at bounding box center [561, 87] width 291 height 12
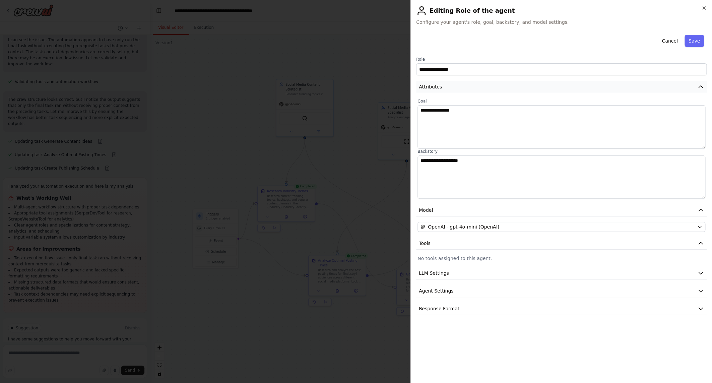
click at [620, 84] on button "Attributes" at bounding box center [561, 87] width 291 height 12
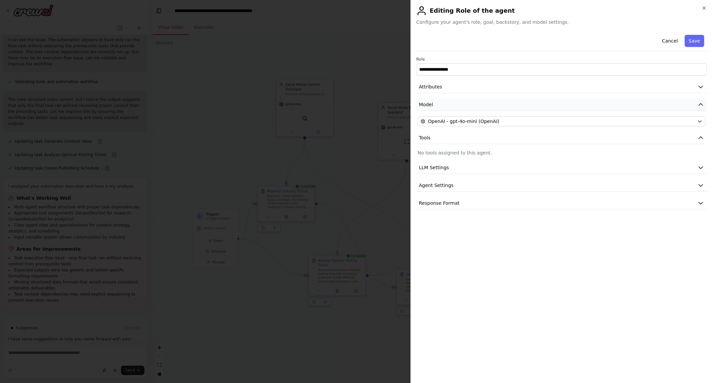
click at [604, 106] on button "Model" at bounding box center [561, 105] width 291 height 12
click at [588, 136] on button "Tools" at bounding box center [561, 138] width 291 height 12
click at [544, 168] on button "LLM Settings" at bounding box center [561, 168] width 291 height 12
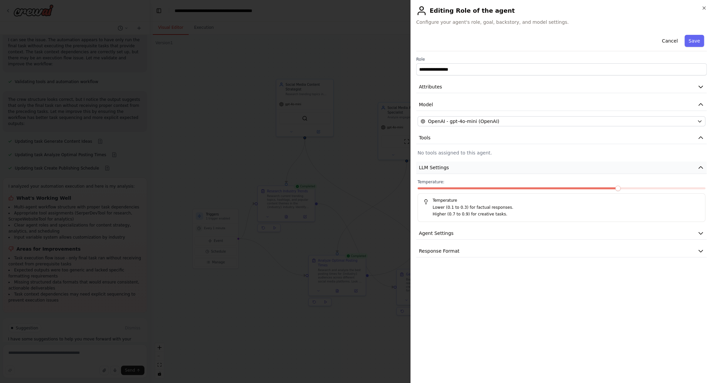
click at [542, 166] on button "LLM Settings" at bounding box center [561, 168] width 291 height 12
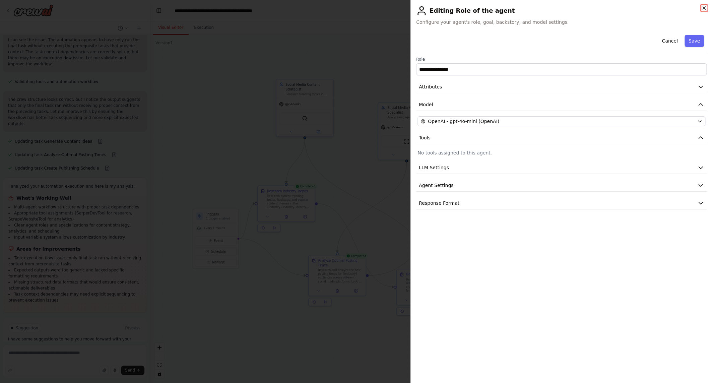
click at [704, 5] on icon "button" at bounding box center [703, 7] width 5 height 5
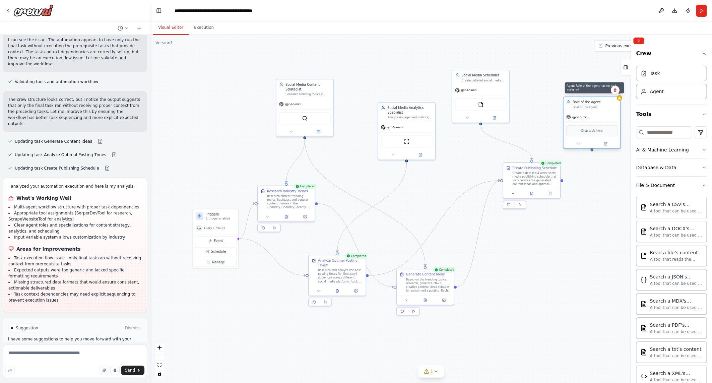
click at [617, 97] on div at bounding box center [620, 98] width 6 height 6
click at [618, 91] on button at bounding box center [615, 90] width 9 height 9
click at [606, 94] on div ".deletable-edge-delete-btn { width: 20px; height: 20px; border: 0px solid #ffff…" at bounding box center [431, 209] width 562 height 348
click at [604, 105] on div "Goal of the agent" at bounding box center [595, 107] width 45 height 4
click at [617, 91] on icon at bounding box center [615, 90] width 4 height 4
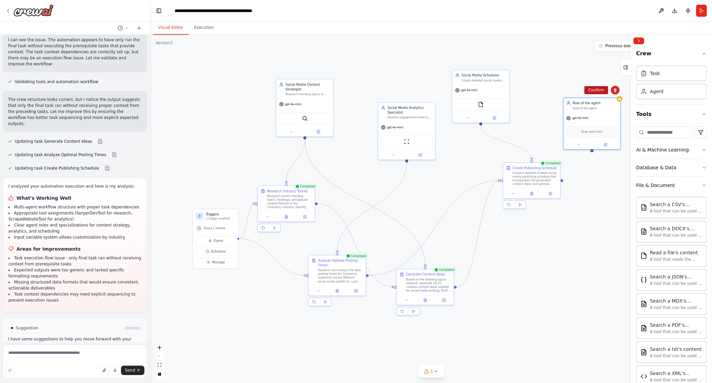
click at [604, 91] on button "Confirm" at bounding box center [596, 90] width 24 height 8
click at [77, 130] on div "Create a crew that schedules and publishes social media content across multiple…" at bounding box center [75, 188] width 150 height 307
click at [6, 6] on div at bounding box center [29, 10] width 48 height 12
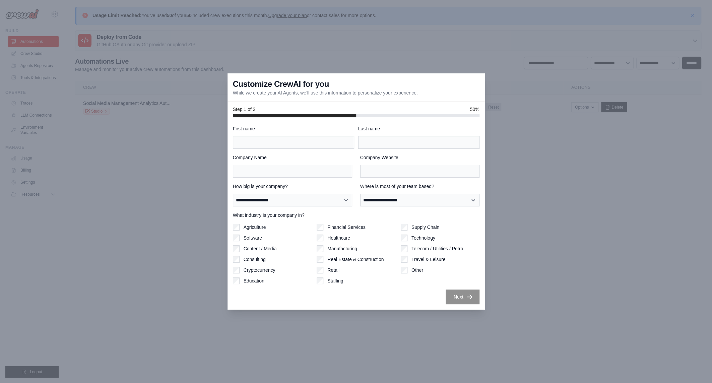
click at [539, 208] on div at bounding box center [356, 191] width 712 height 383
